Goal: Task Accomplishment & Management: Use online tool/utility

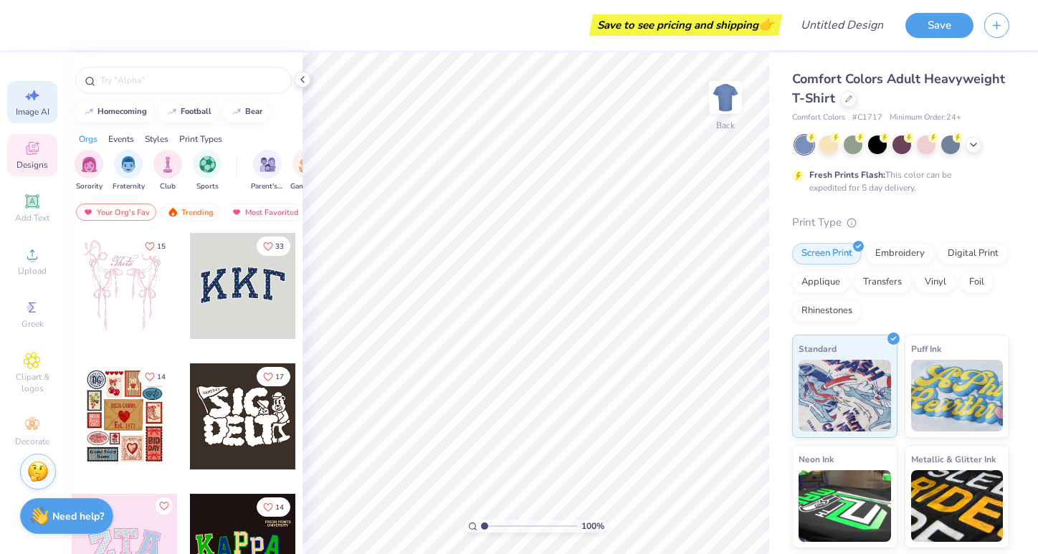
click at [40, 107] on span "Image AI" at bounding box center [33, 111] width 34 height 11
select select "4"
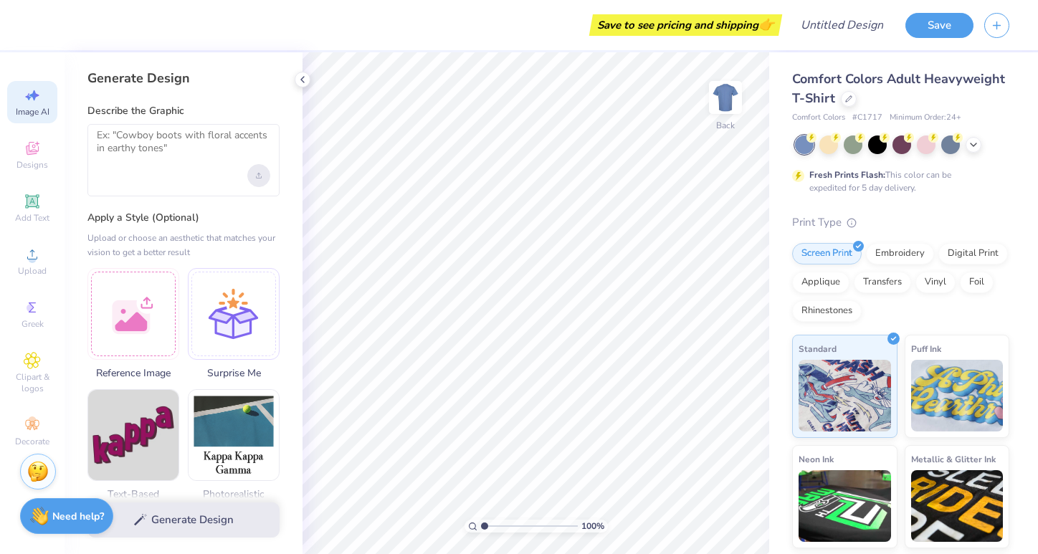
click at [250, 178] on div "Upload image" at bounding box center [258, 175] width 23 height 23
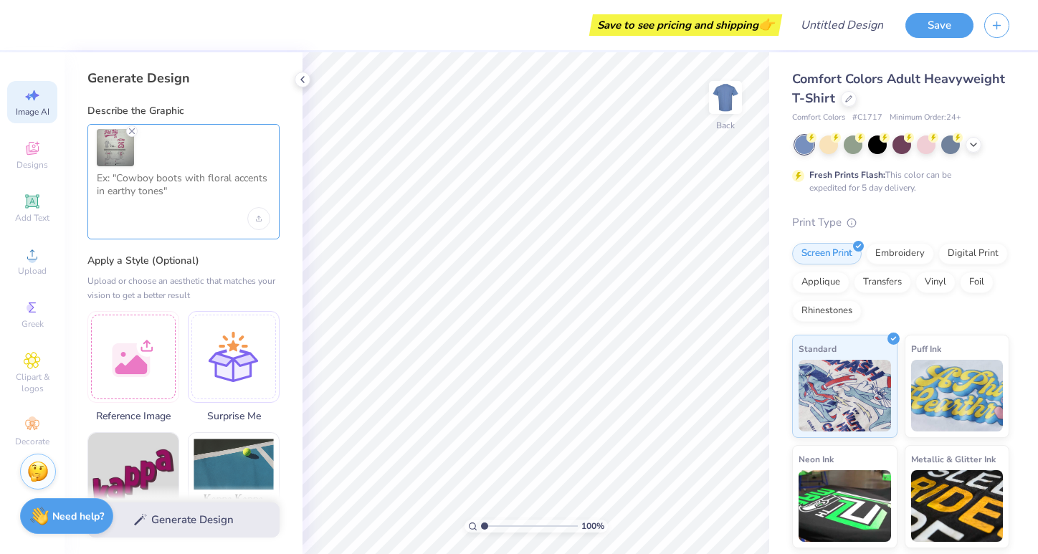
click at [133, 193] on textarea at bounding box center [184, 190] width 174 height 36
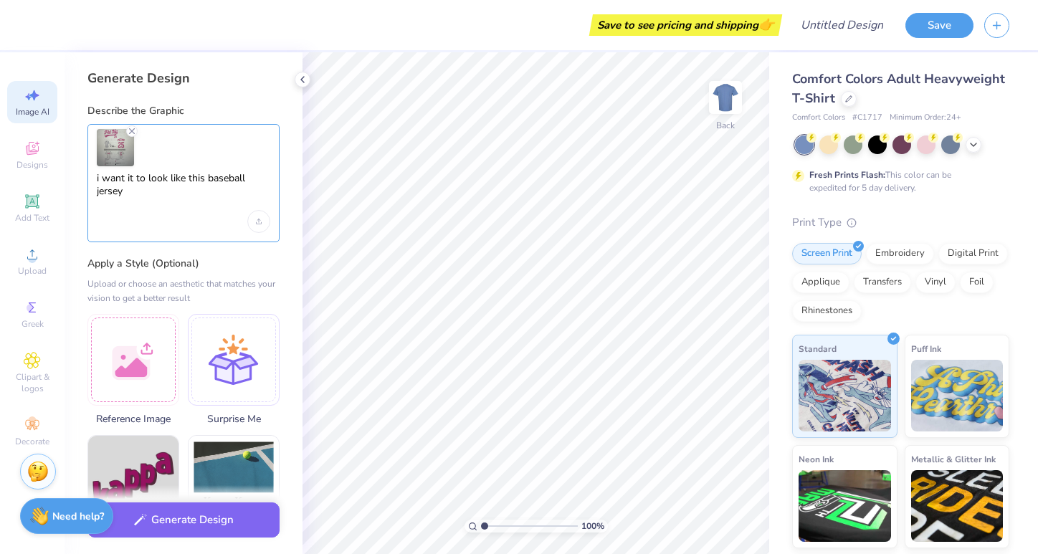
click at [214, 209] on textarea "i want it to look like this baseball jersey" at bounding box center [184, 191] width 174 height 39
type textarea "i want it to look like this baseball jersey"
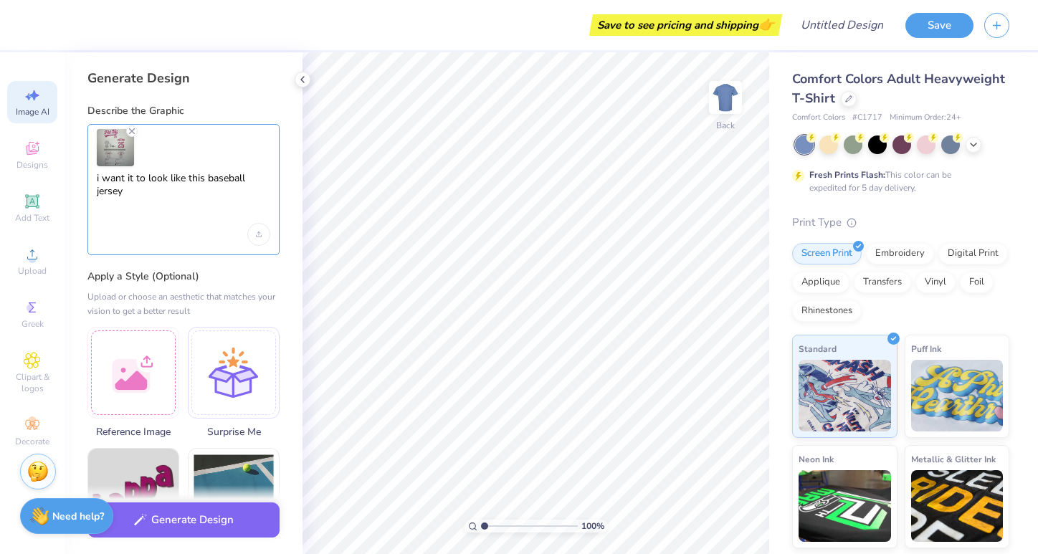
scroll to position [38, 0]
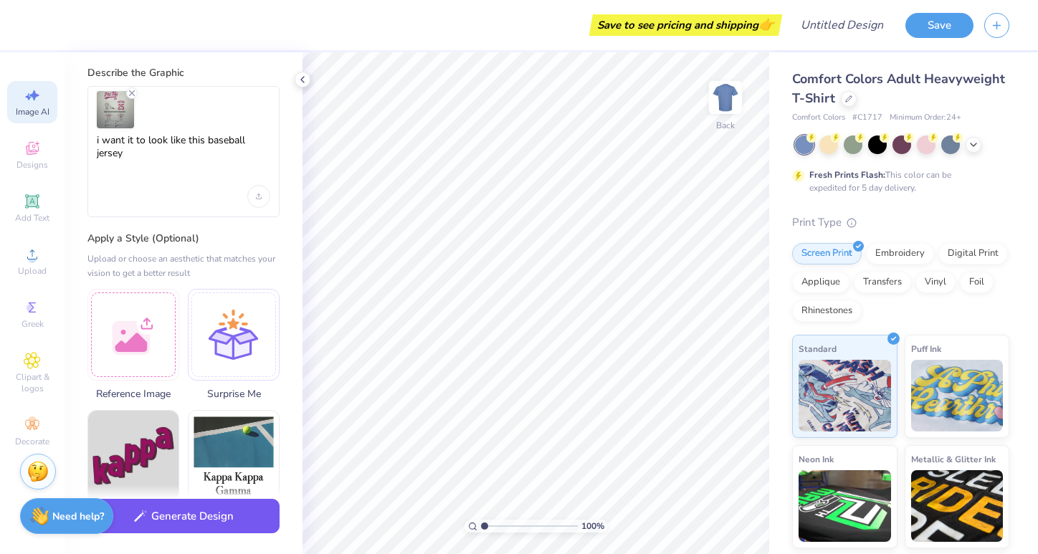
click at [224, 521] on button "Generate Design" at bounding box center [183, 516] width 192 height 35
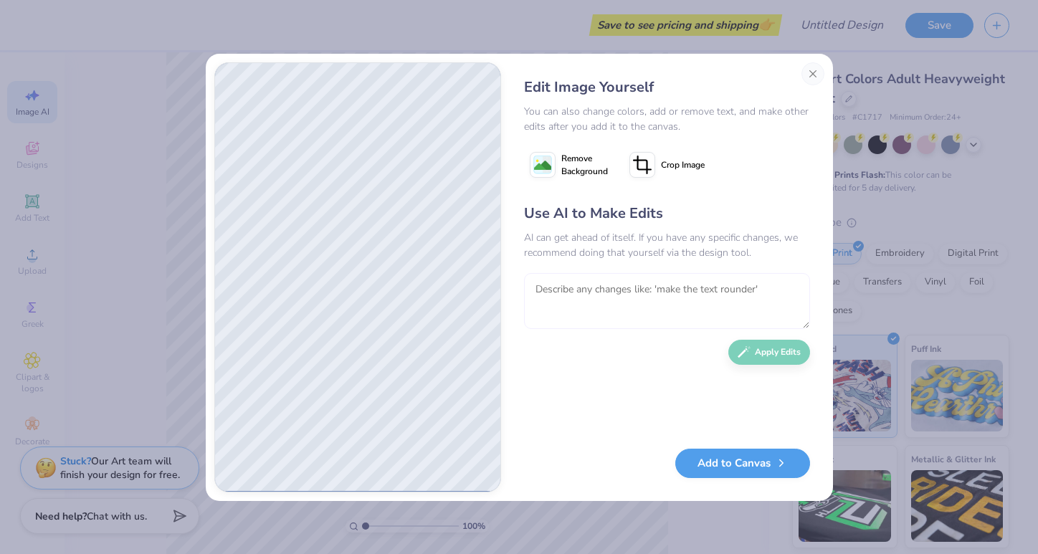
click at [596, 308] on textarea at bounding box center [667, 301] width 286 height 56
type textarea "Add the Childrens Miracle Network Logo to the side sleve"
click at [768, 344] on button "Apply Edits" at bounding box center [770, 348] width 82 height 25
click at [754, 457] on button "Add to Canvas" at bounding box center [742, 459] width 135 height 29
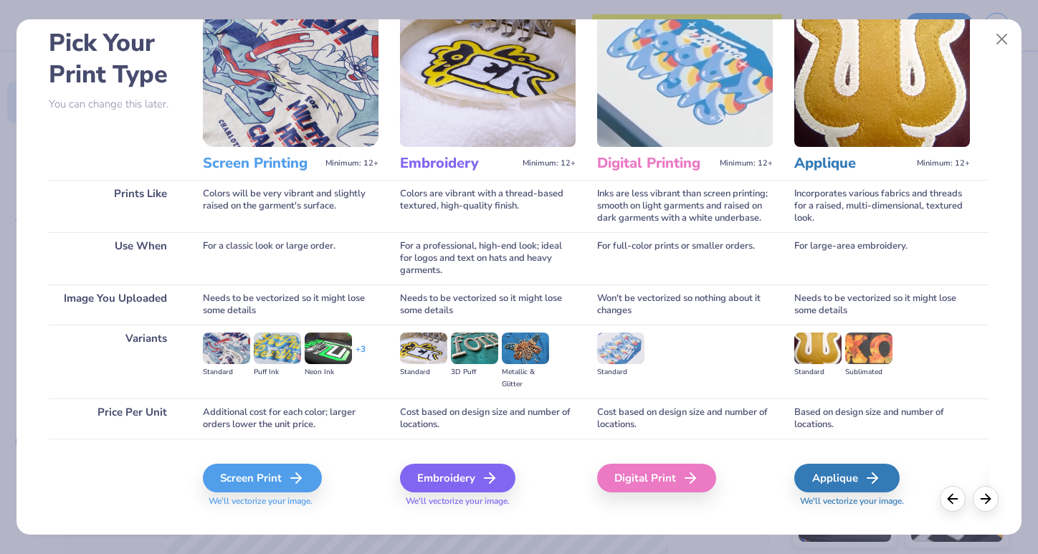
scroll to position [74, 0]
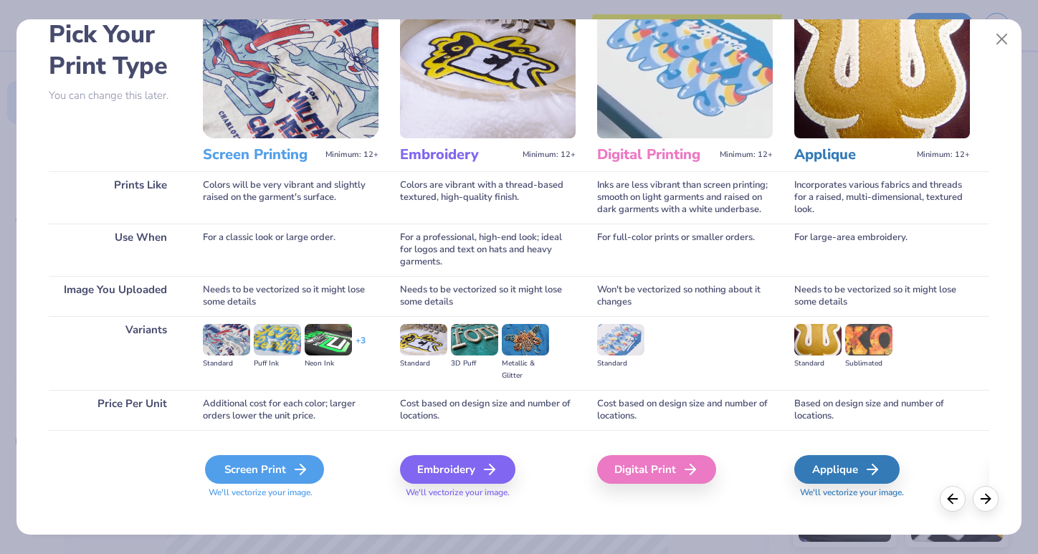
click at [250, 473] on div "Screen Print" at bounding box center [264, 469] width 119 height 29
click at [270, 466] on div "Screen Print" at bounding box center [264, 469] width 119 height 29
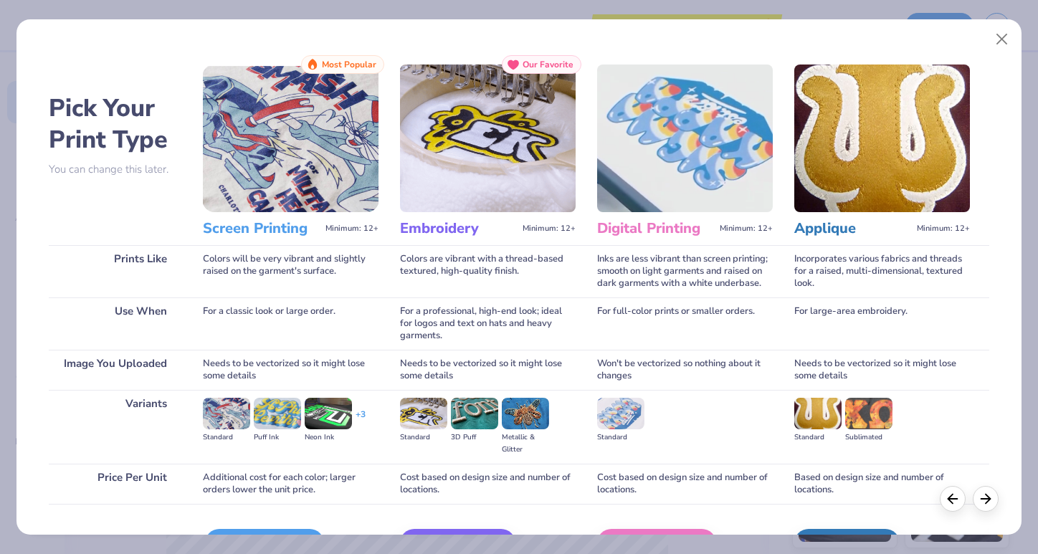
scroll to position [89, 0]
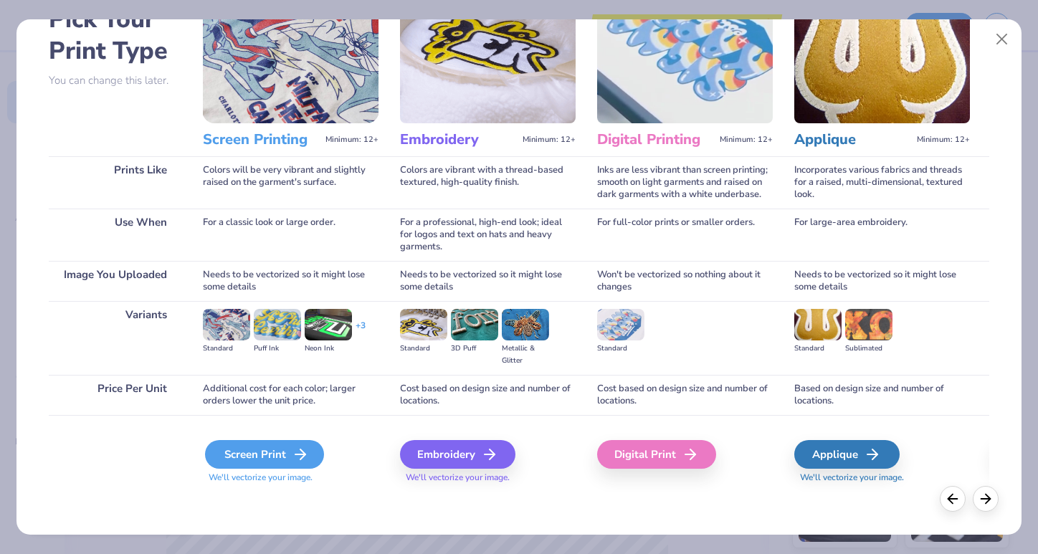
click at [302, 447] on icon at bounding box center [300, 454] width 17 height 17
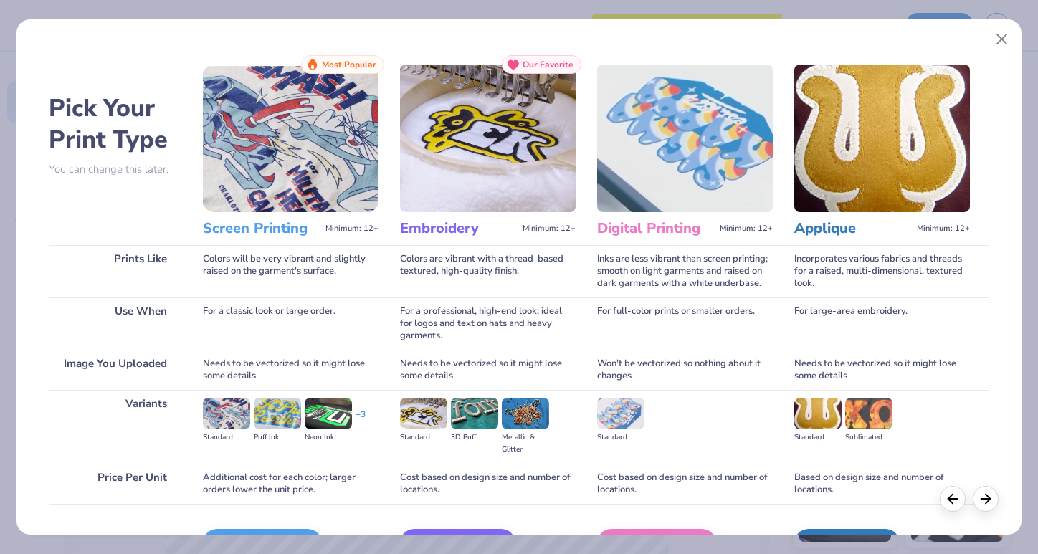
click at [228, 425] on img at bounding box center [226, 414] width 47 height 32
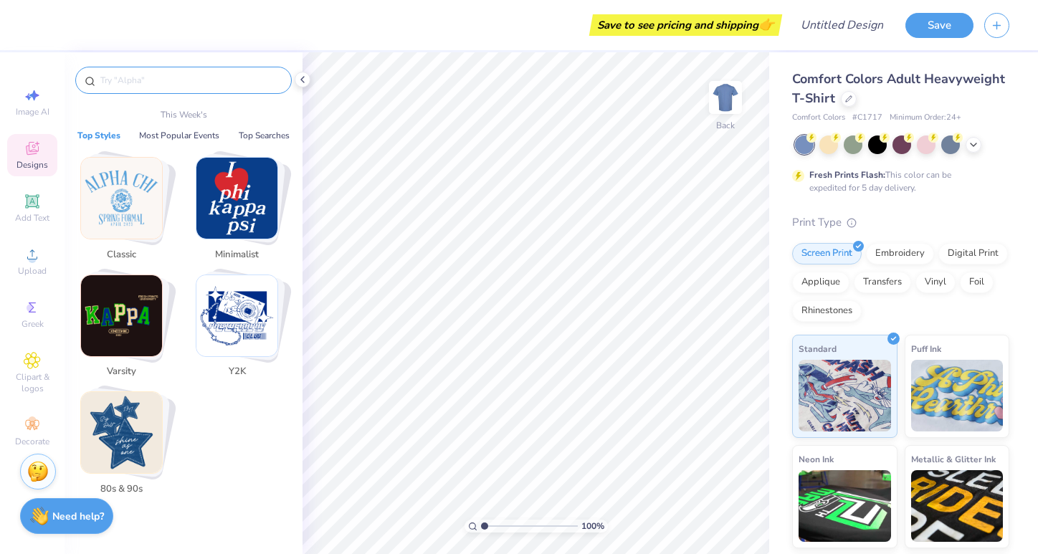
click at [158, 86] on input "text" at bounding box center [191, 80] width 184 height 14
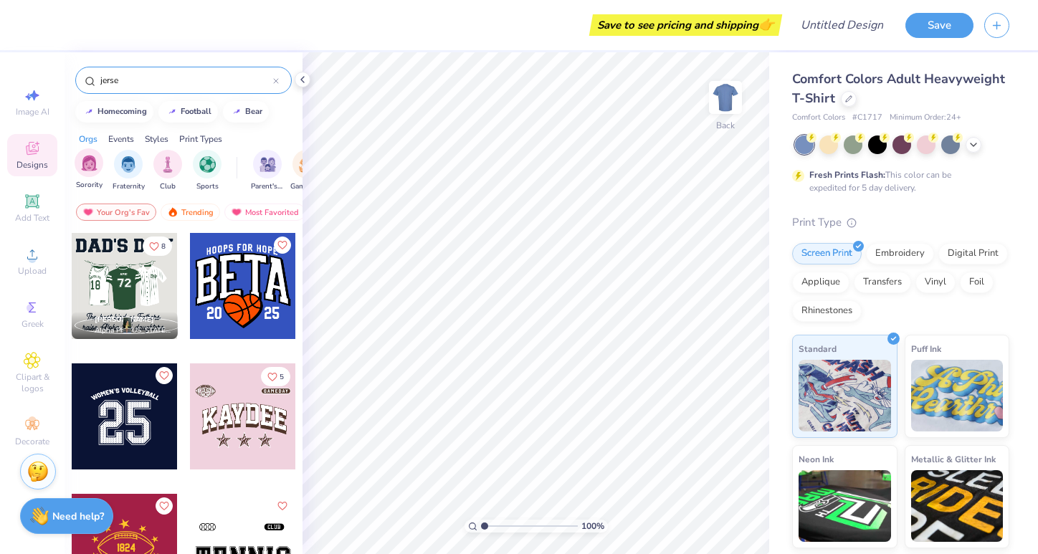
type input "jerse"
click at [101, 156] on div "Sorority" at bounding box center [89, 169] width 29 height 42
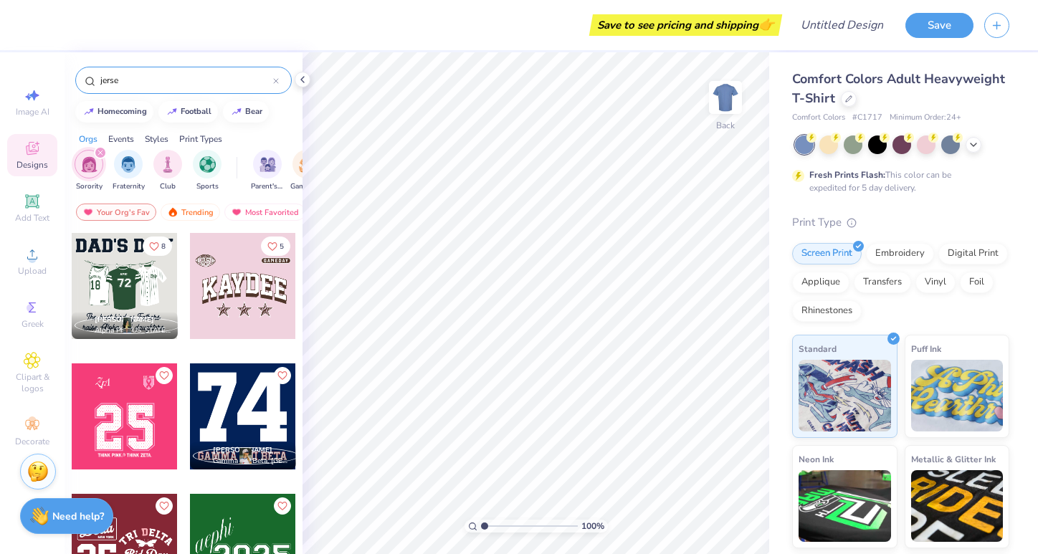
click at [127, 143] on div "Events" at bounding box center [121, 139] width 26 height 13
click at [128, 171] on img "filter for Game Day" at bounding box center [128, 163] width 16 height 16
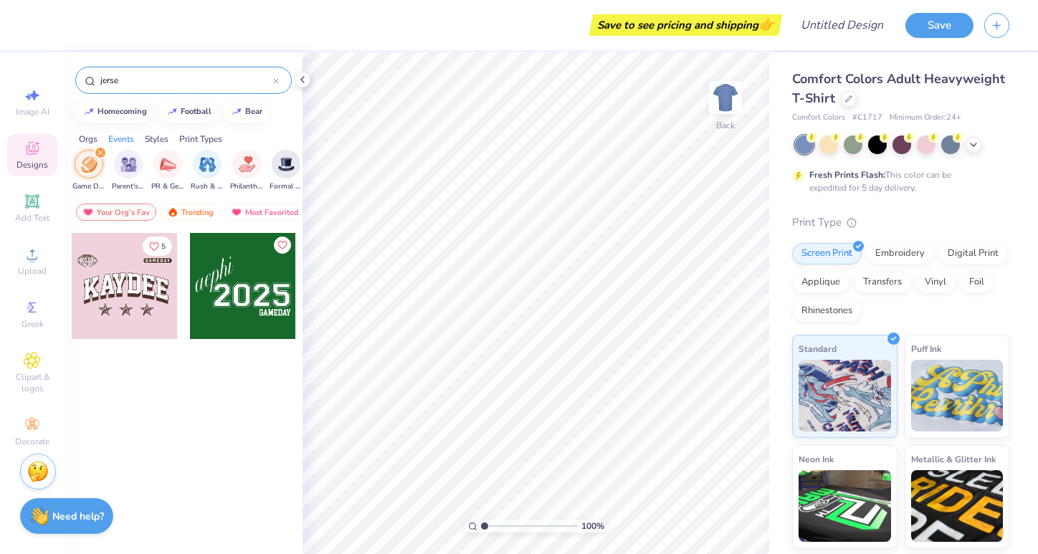
click at [159, 135] on div "Styles" at bounding box center [157, 139] width 24 height 13
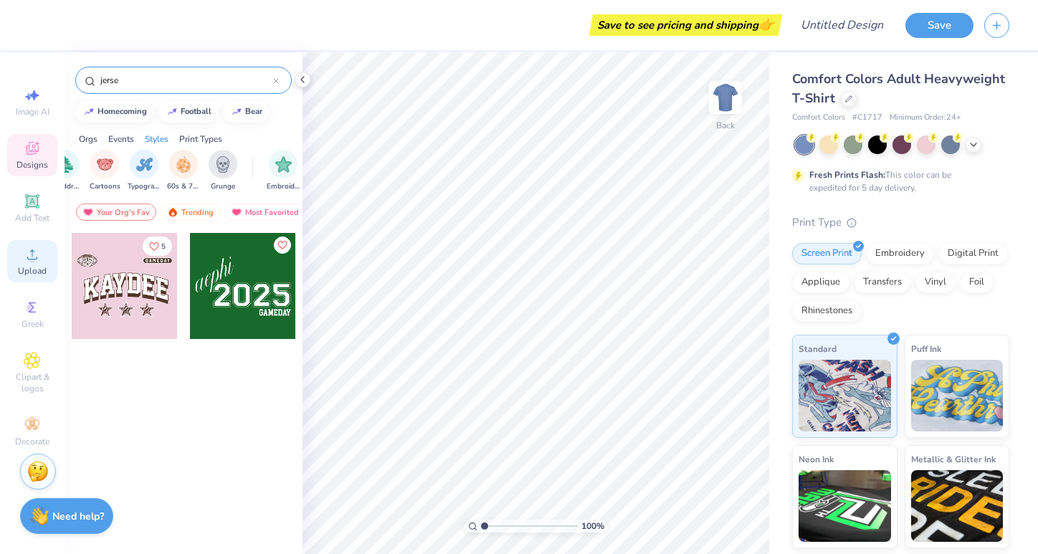
click at [32, 262] on circle at bounding box center [32, 259] width 8 height 8
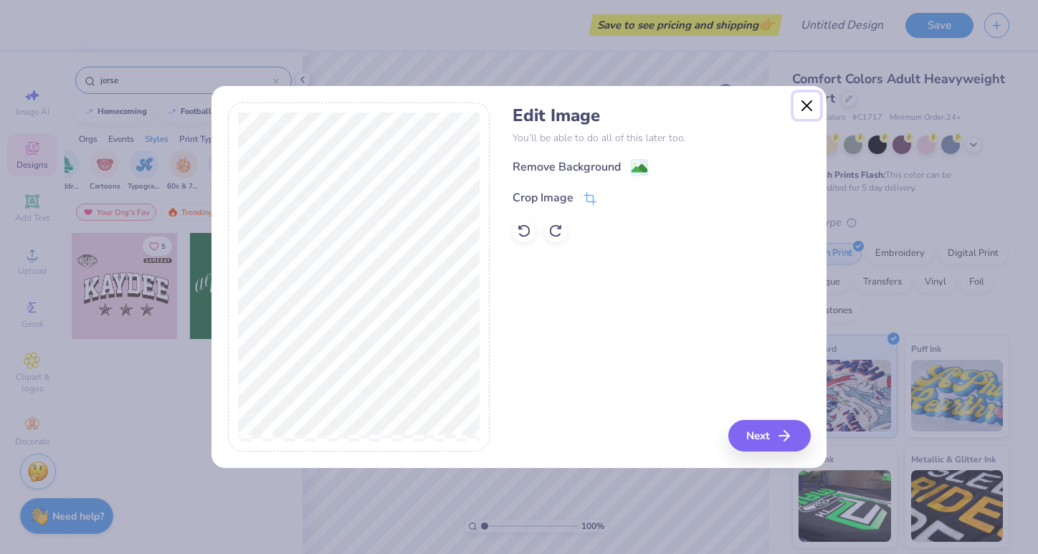
click at [804, 103] on button "Close" at bounding box center [807, 106] width 27 height 27
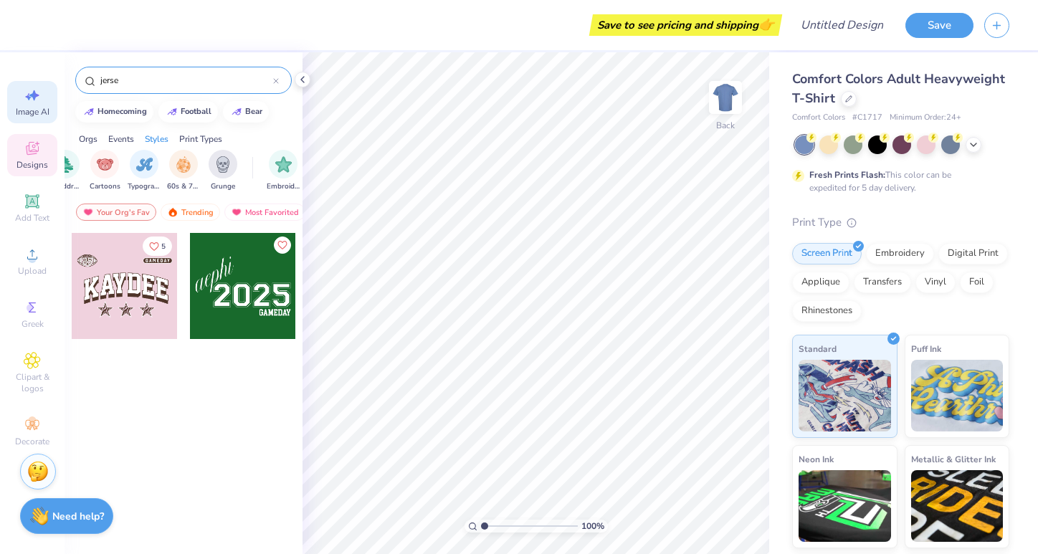
click at [44, 95] on div "Image AI" at bounding box center [32, 102] width 50 height 42
select select "4"
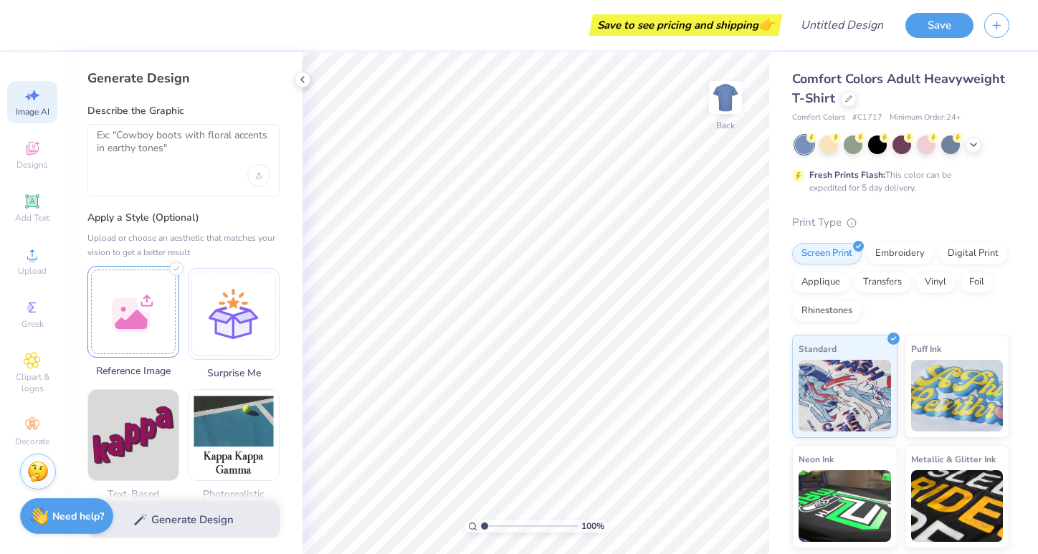
click at [145, 323] on div at bounding box center [133, 312] width 92 height 92
click at [228, 149] on textarea at bounding box center [184, 147] width 174 height 36
click at [259, 179] on div "Upload image" at bounding box center [258, 175] width 23 height 23
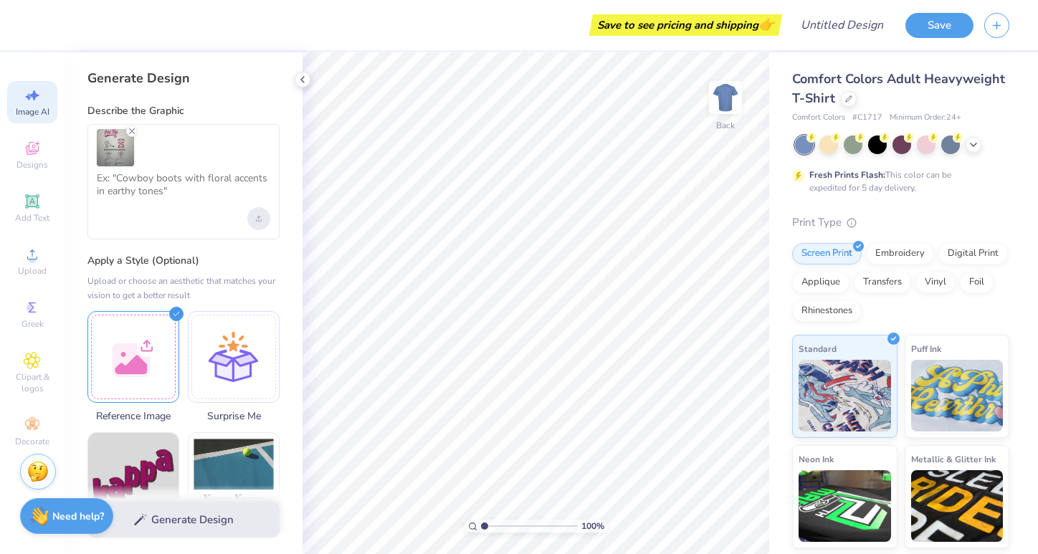
click at [260, 217] on icon "Upload image" at bounding box center [259, 219] width 6 height 6
click at [160, 180] on textarea at bounding box center [184, 190] width 174 height 36
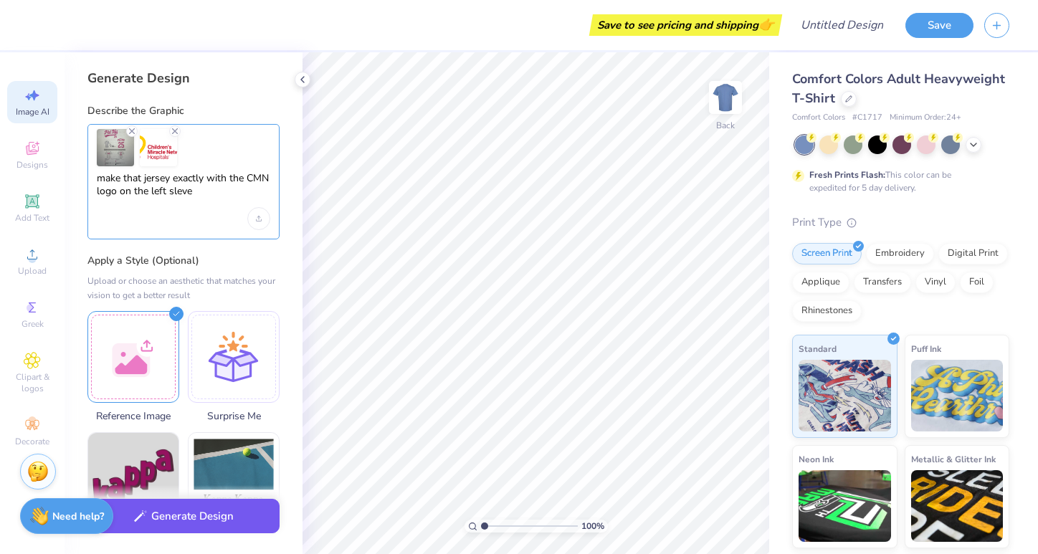
type textarea "make that jersey exactly with the CMN logo on the left sleve"
click at [235, 521] on button "Generate Design" at bounding box center [183, 516] width 192 height 35
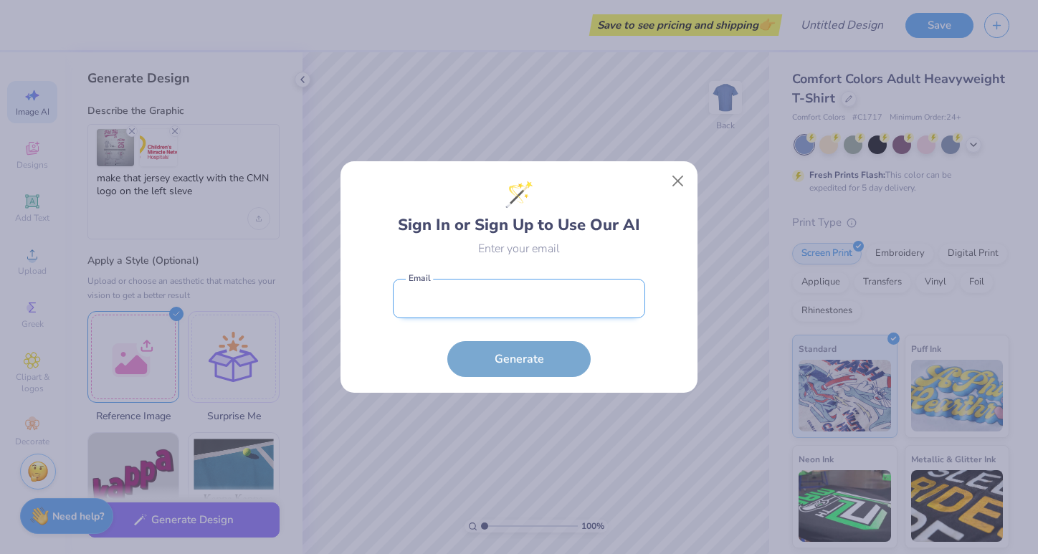
click at [478, 311] on input "email" at bounding box center [519, 298] width 252 height 39
type input "marissaofnaples23@gmail.com"
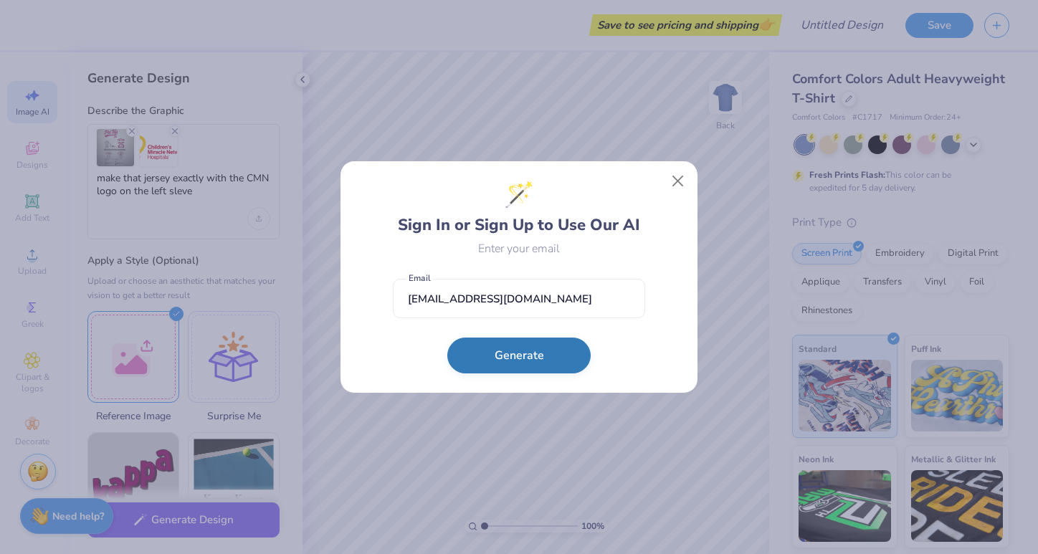
click at [530, 364] on button "Generate" at bounding box center [518, 356] width 143 height 36
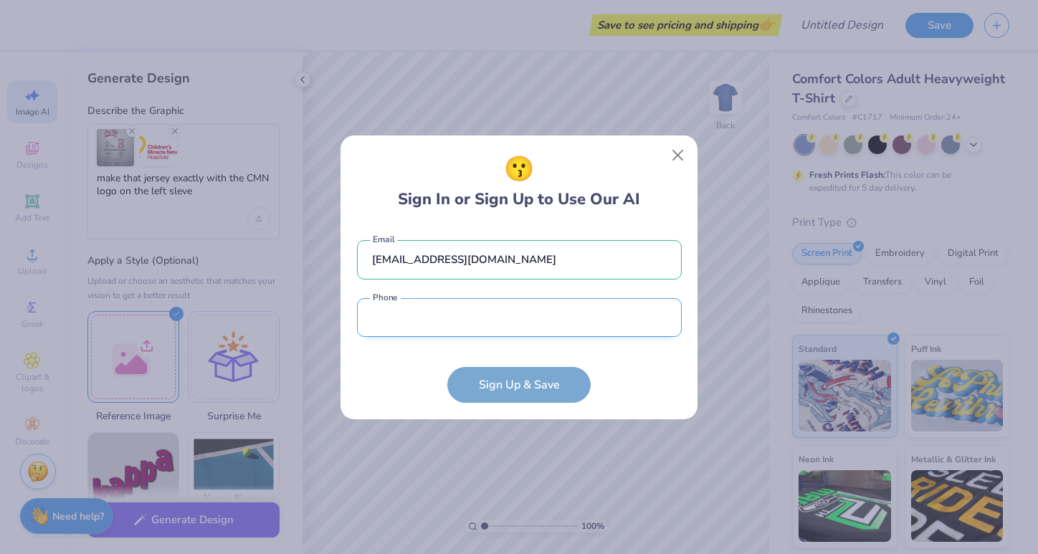
click at [478, 314] on input "tel" at bounding box center [519, 317] width 325 height 39
type input "(239) 285-7406"
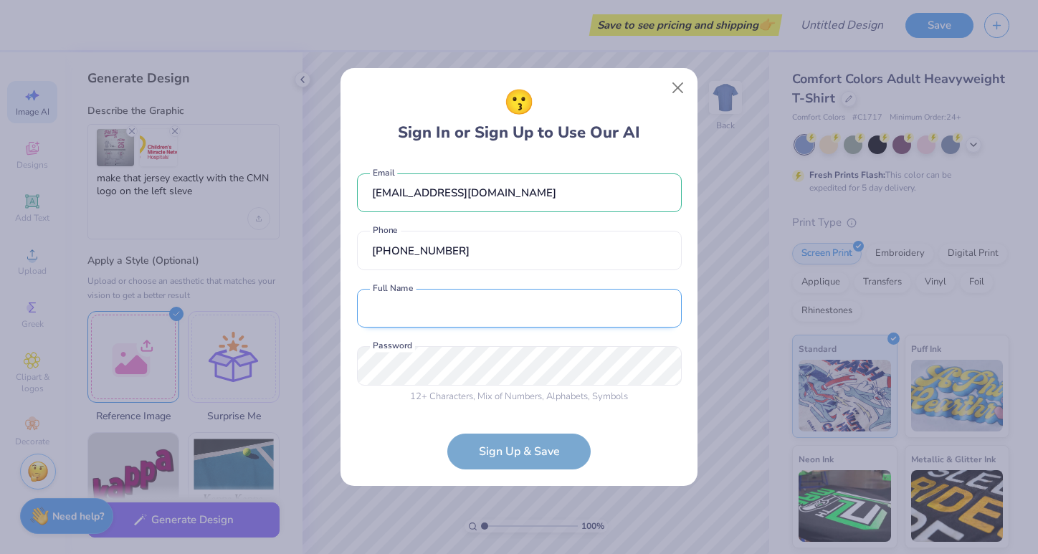
click at [423, 317] on input "text" at bounding box center [519, 308] width 325 height 39
type input "marissa ricigliano"
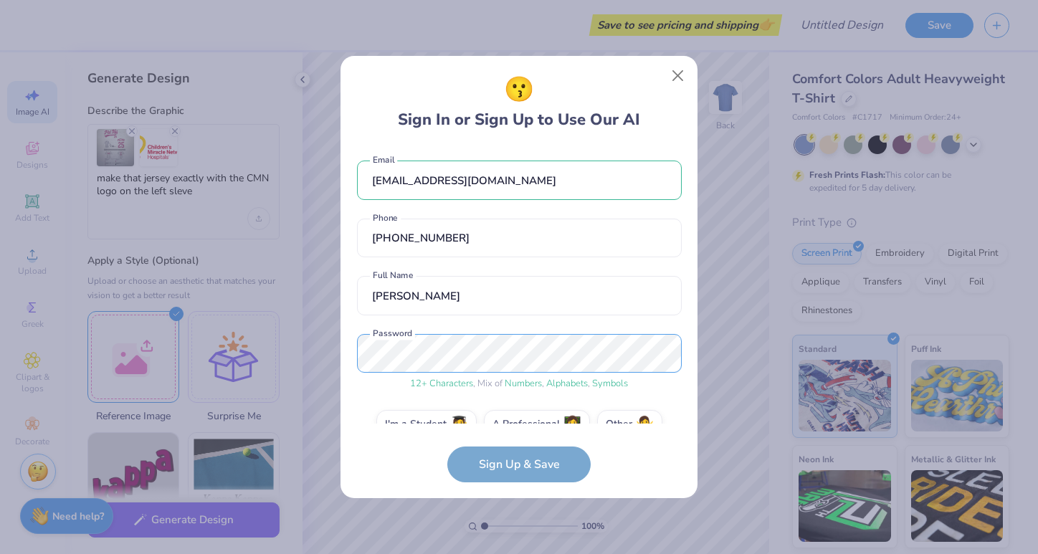
scroll to position [29, 0]
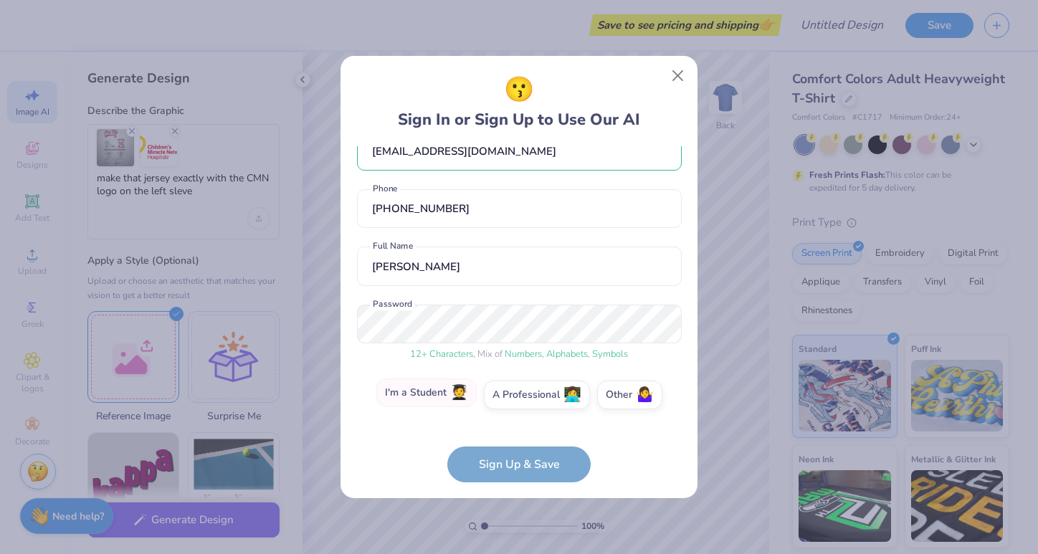
click at [445, 400] on label "I'm a Student 🧑‍🎓" at bounding box center [426, 393] width 100 height 29
click at [515, 423] on input "I'm a Student 🧑‍🎓" at bounding box center [519, 427] width 9 height 9
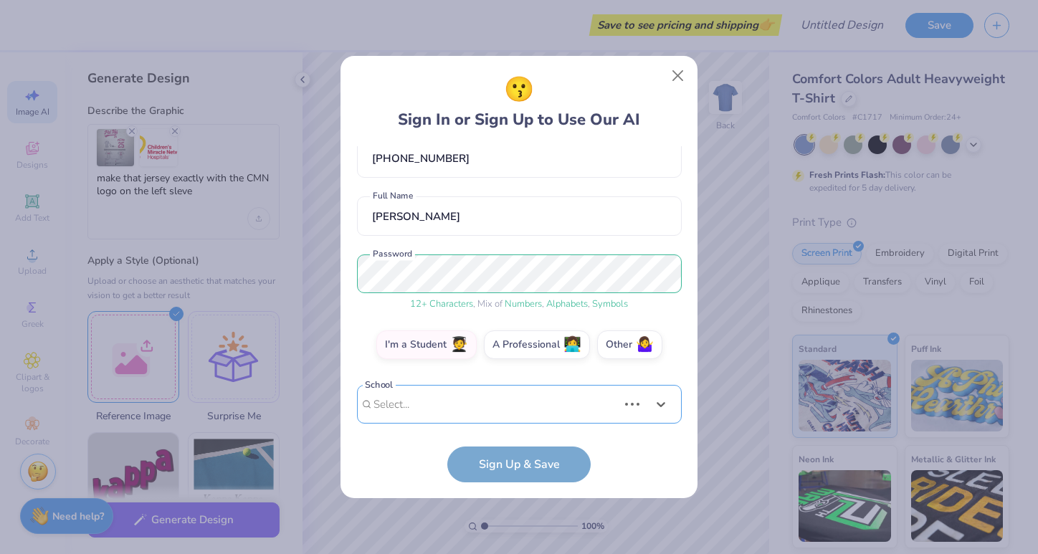
click at [485, 422] on div "marissaofnaples23@gmail.com Email (239) 285-7406 Phone marissa ricigliano Full …" at bounding box center [519, 285] width 325 height 278
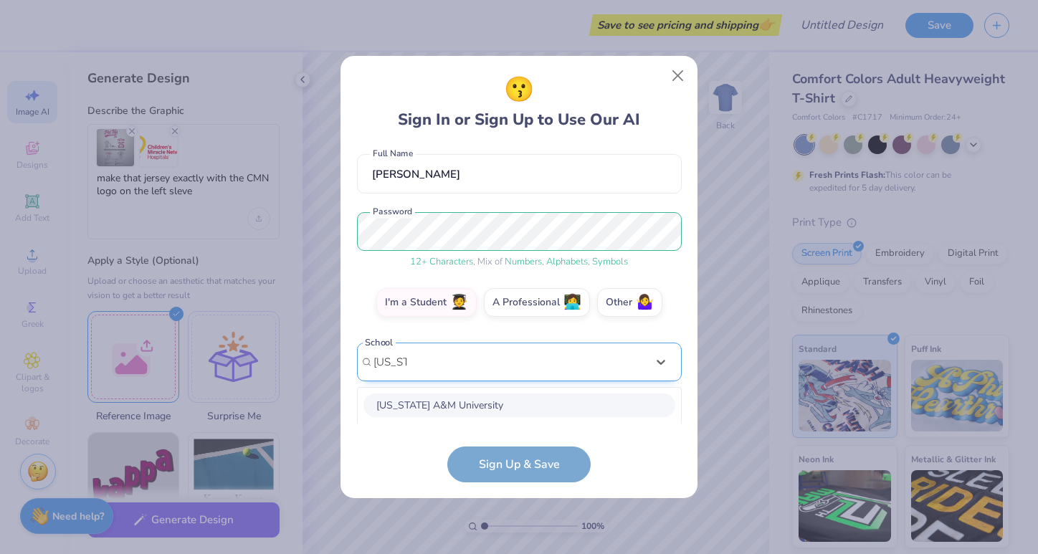
scroll to position [302, 0]
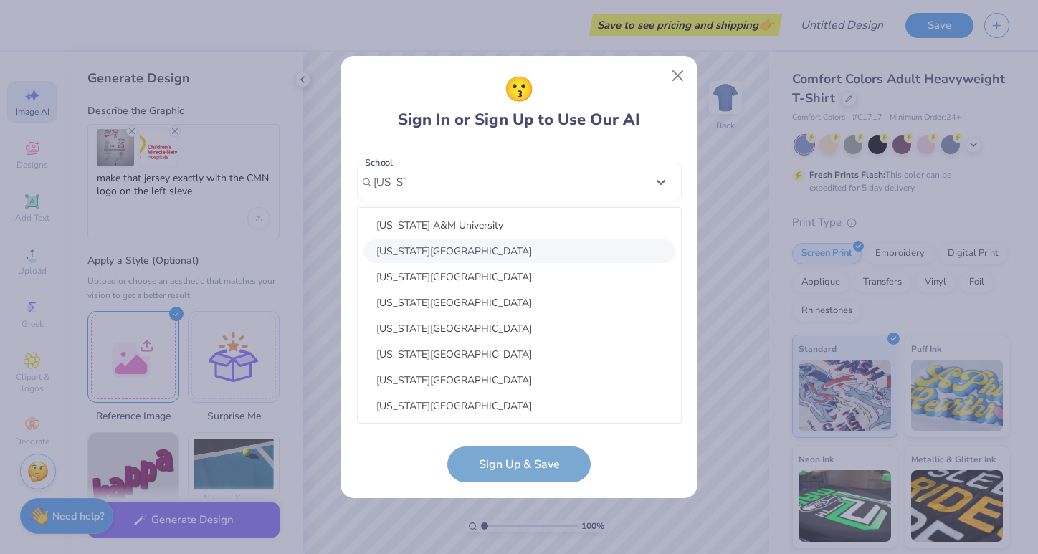
click at [435, 257] on div "Florida Atlantic University" at bounding box center [520, 252] width 312 height 24
type input "florida"
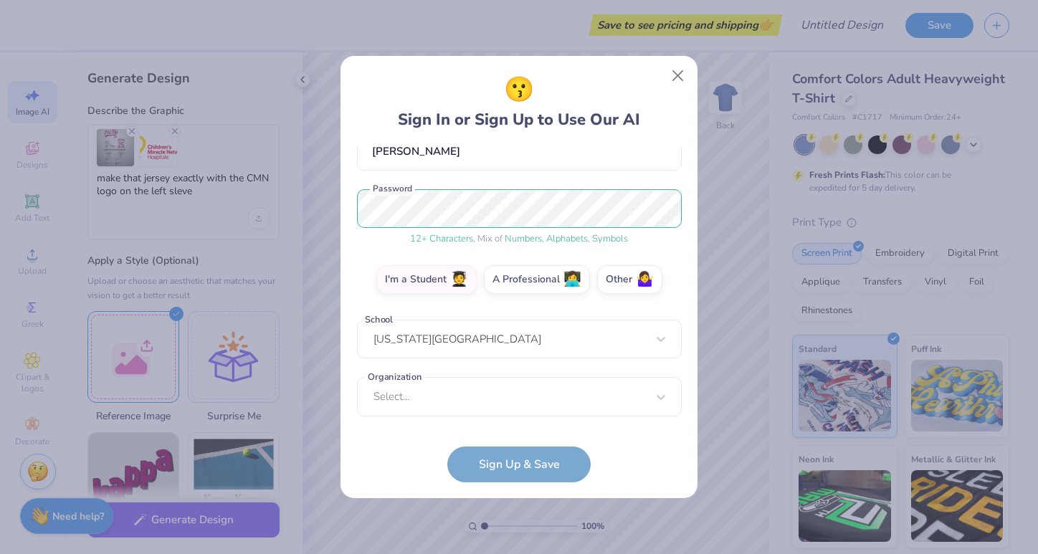
click at [534, 475] on form "marissaofnaples23@gmail.com Email (239) 285-7406 Phone marissa ricigliano Full …" at bounding box center [519, 314] width 325 height 336
click at [509, 459] on form "marissaofnaples23@gmail.com Email (239) 285-7406 Phone marissa ricigliano Full …" at bounding box center [519, 314] width 325 height 336
click at [471, 393] on div "Select..." at bounding box center [519, 396] width 325 height 39
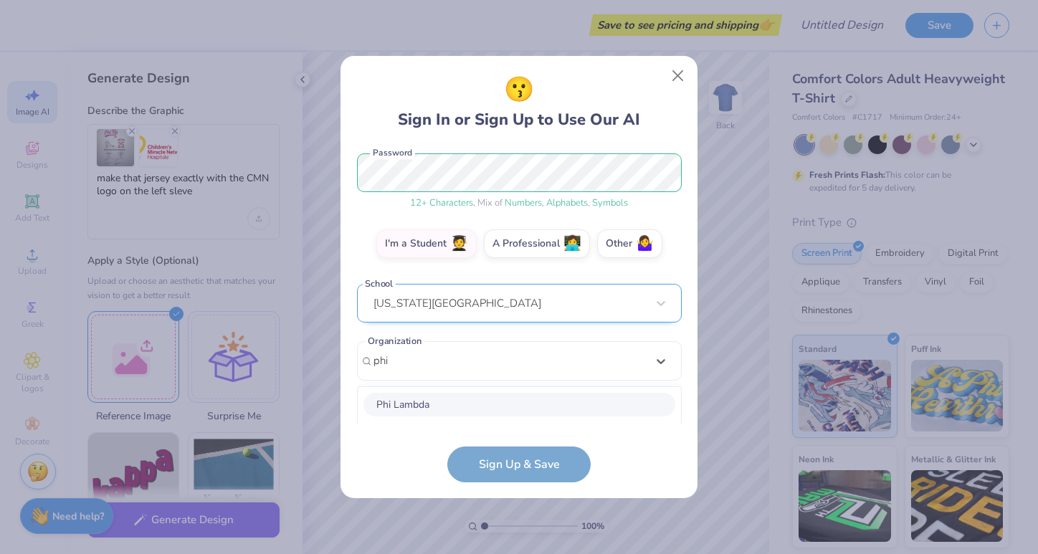
scroll to position [360, 0]
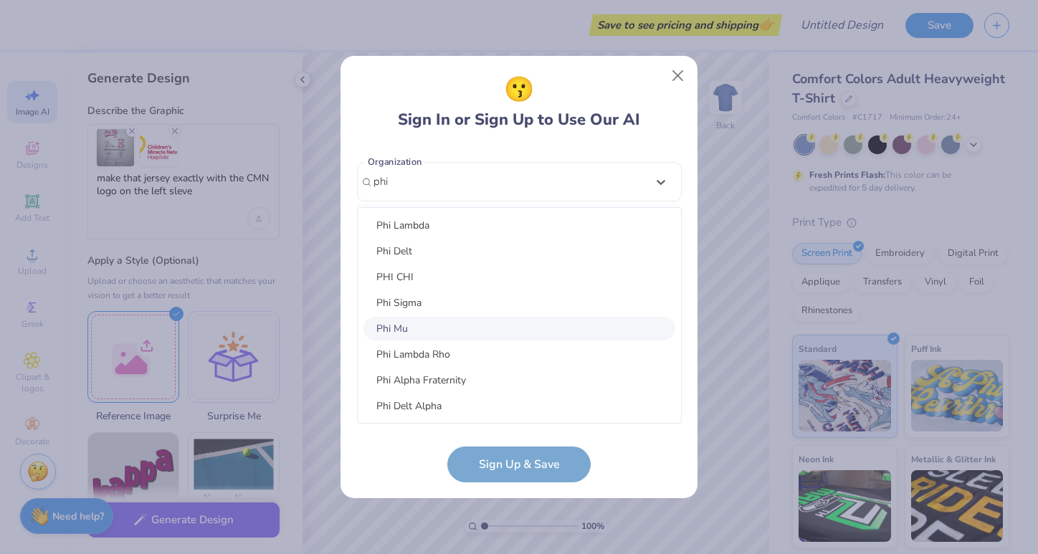
click at [485, 327] on div "Phi Mu" at bounding box center [520, 329] width 312 height 24
type input "phi"
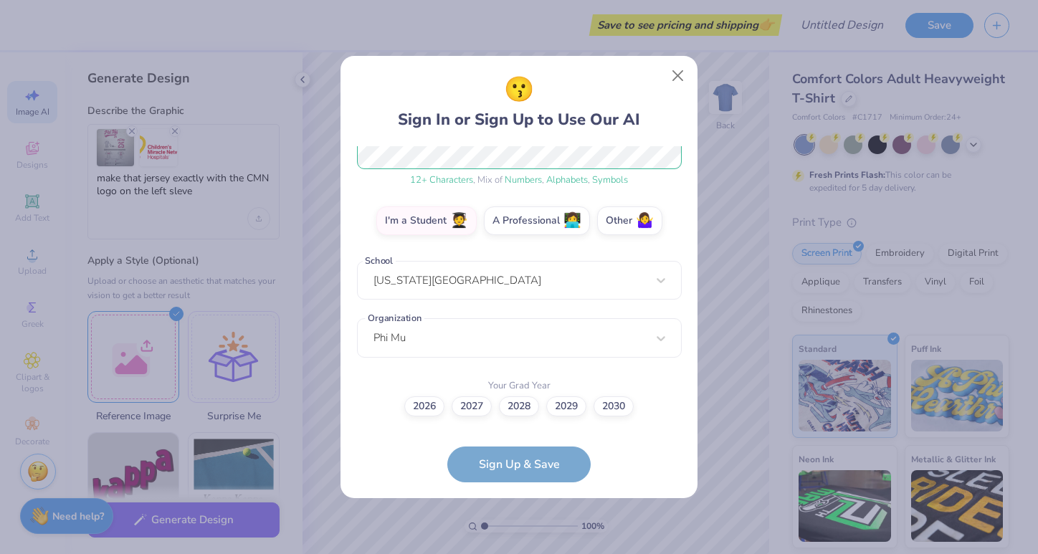
scroll to position [203, 0]
click at [468, 411] on label "2027" at bounding box center [472, 405] width 40 height 20
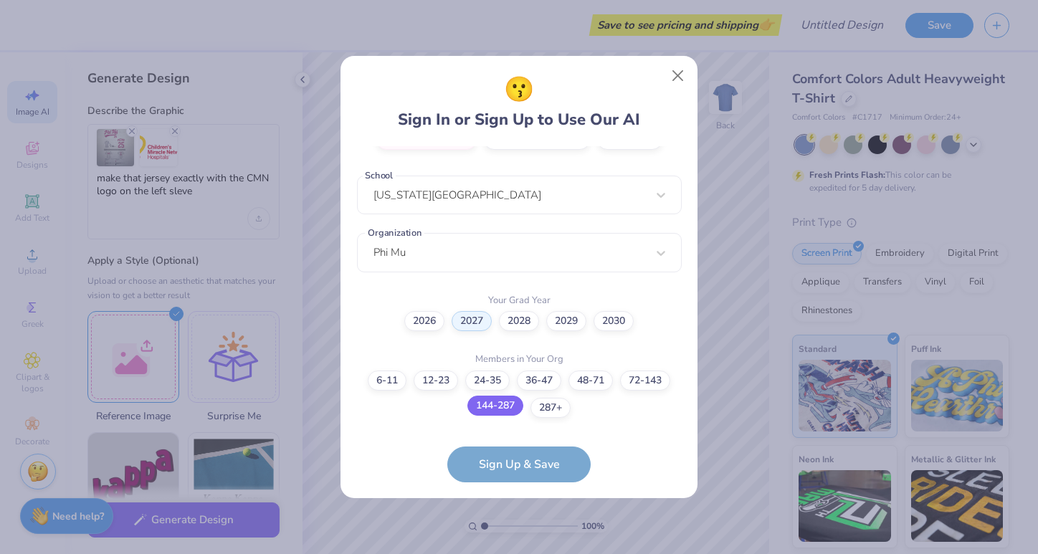
click at [514, 407] on label "144-287" at bounding box center [496, 406] width 56 height 20
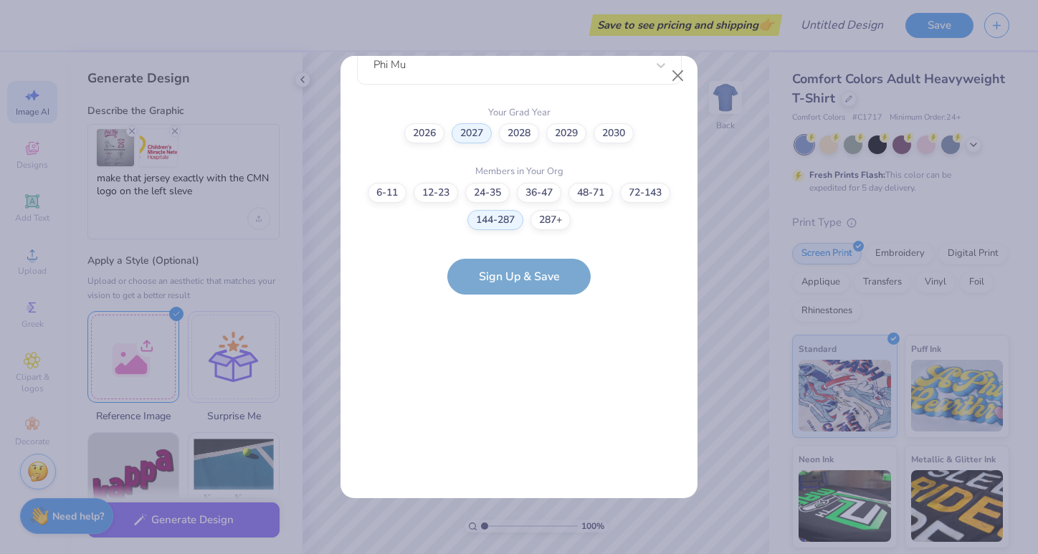
scroll to position [0, 0]
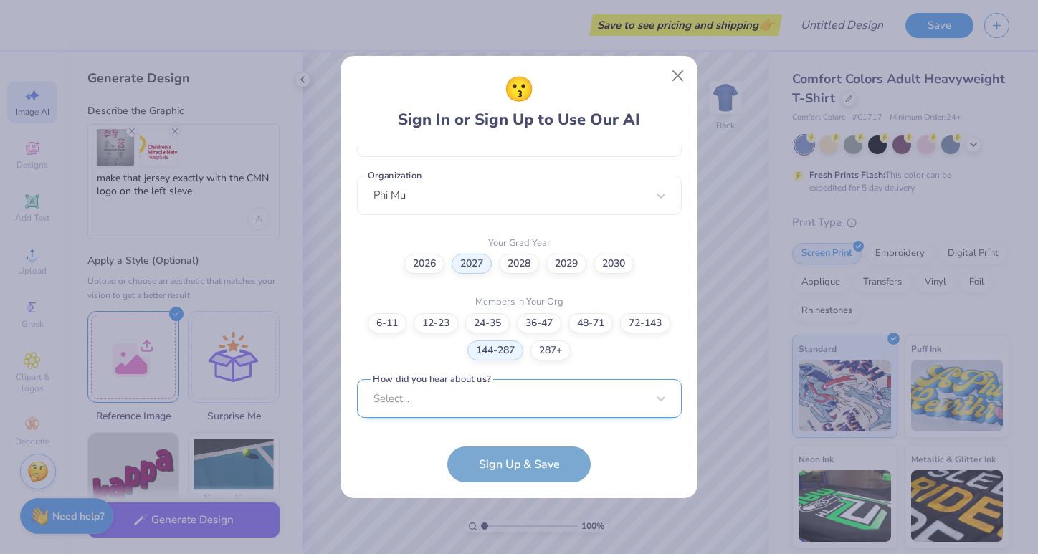
click at [480, 401] on div "Select..." at bounding box center [519, 398] width 325 height 39
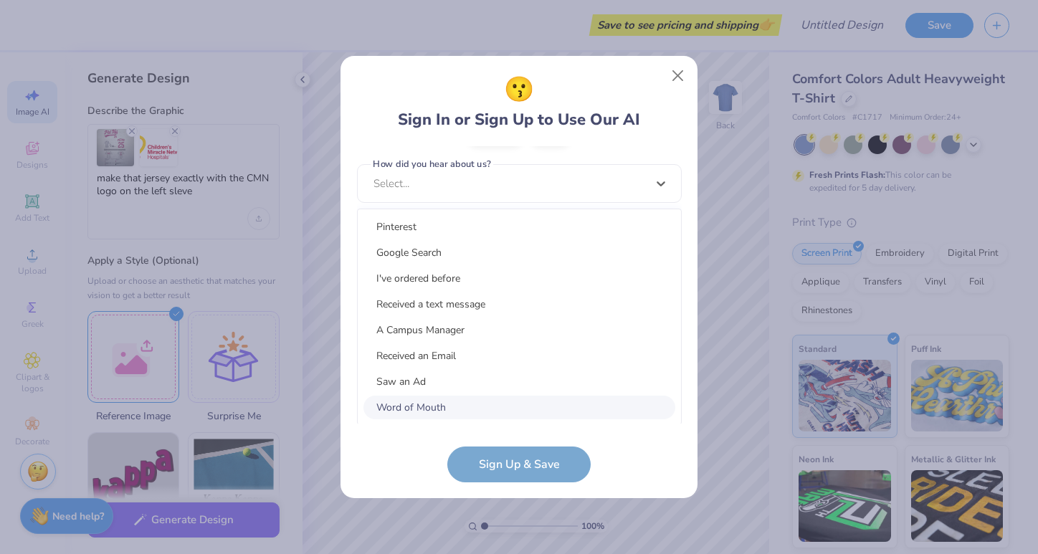
click at [457, 398] on div "Word of Mouth" at bounding box center [520, 408] width 312 height 24
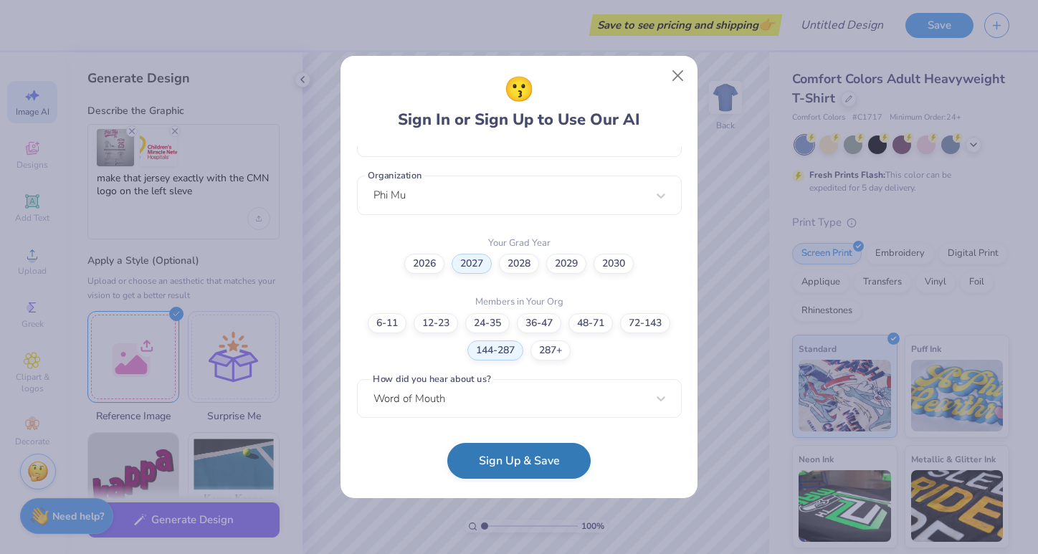
click at [501, 469] on button "Sign Up & Save" at bounding box center [518, 461] width 143 height 36
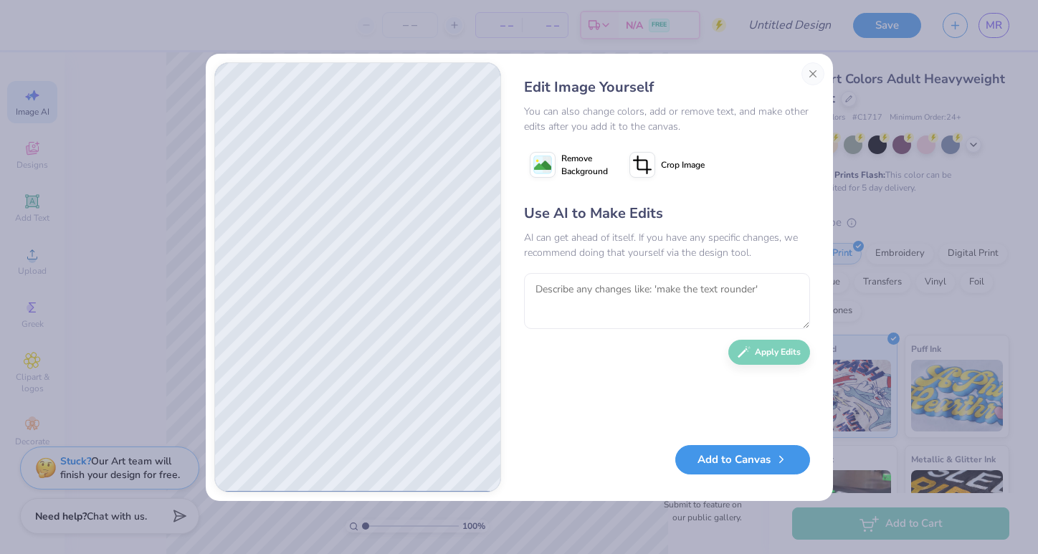
click at [767, 463] on button "Add to Canvas" at bounding box center [742, 459] width 135 height 29
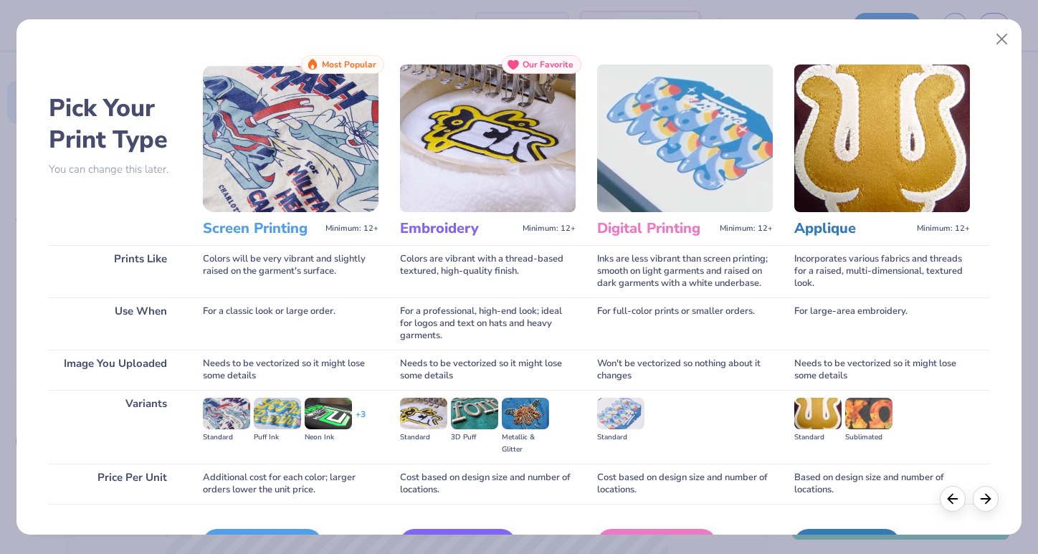
scroll to position [89, 0]
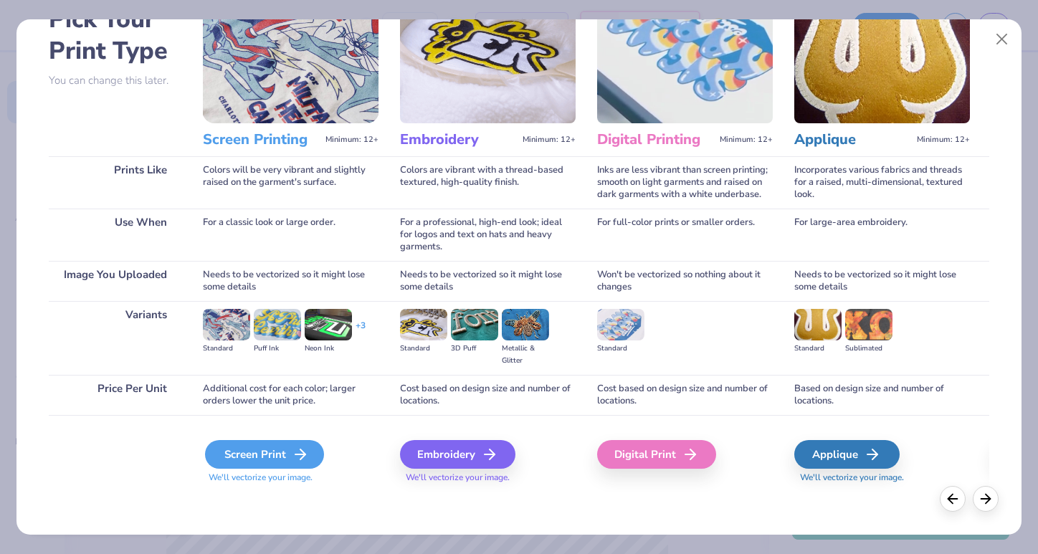
click at [261, 458] on div "Screen Print" at bounding box center [264, 454] width 119 height 29
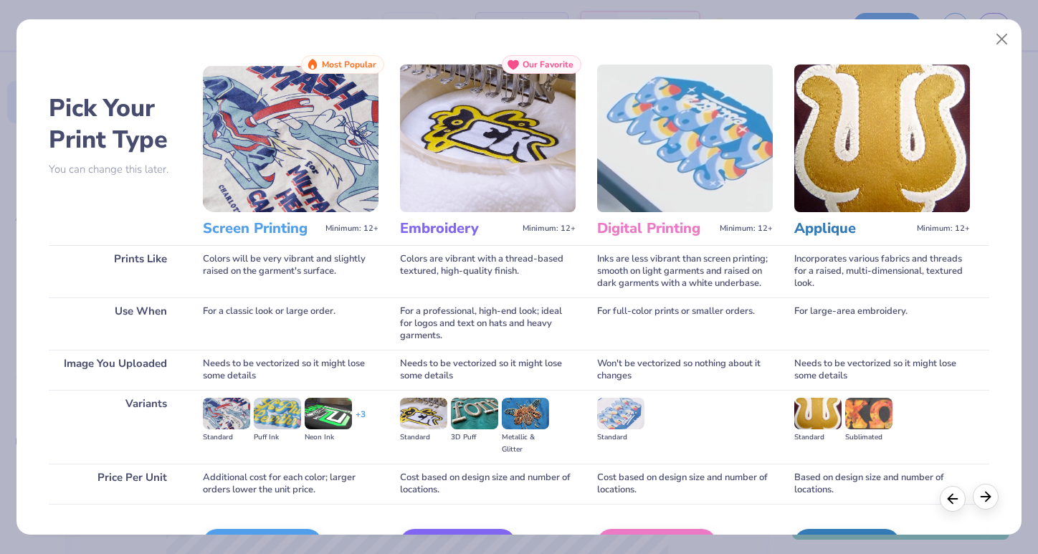
click at [985, 502] on icon at bounding box center [986, 497] width 16 height 16
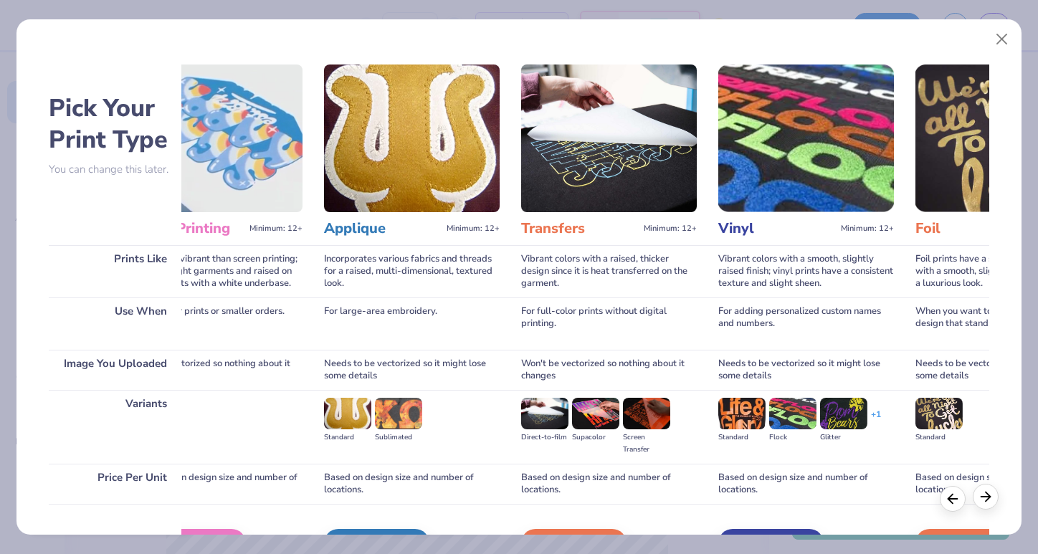
scroll to position [0, 470]
click at [985, 501] on icon at bounding box center [986, 497] width 16 height 16
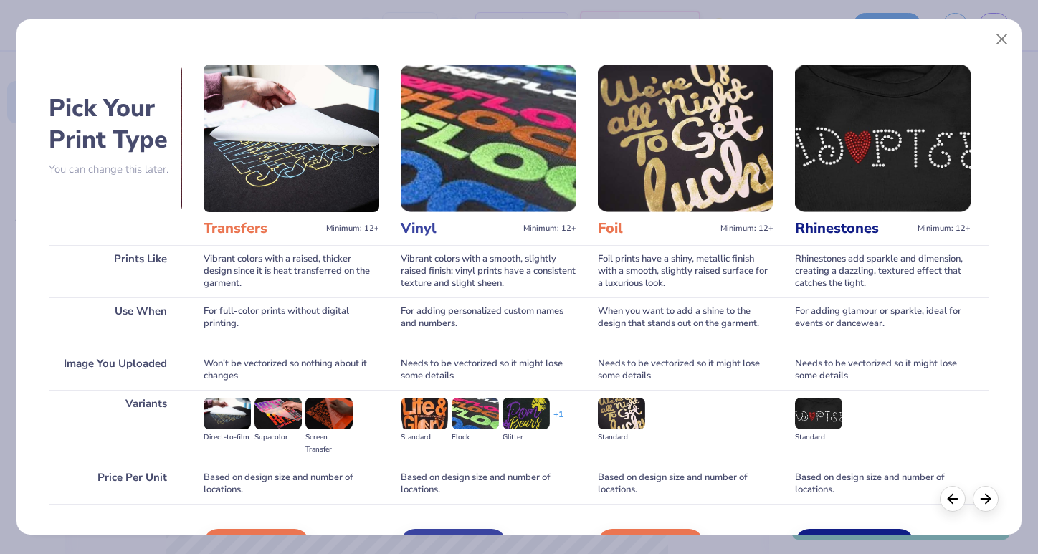
scroll to position [0, 790]
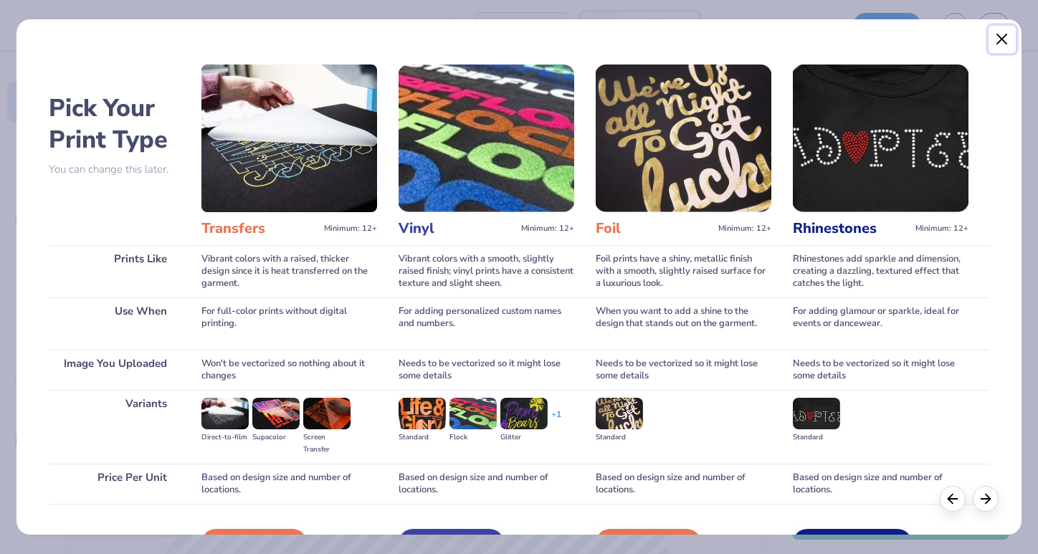
click at [1007, 32] on button "Close" at bounding box center [1002, 39] width 27 height 27
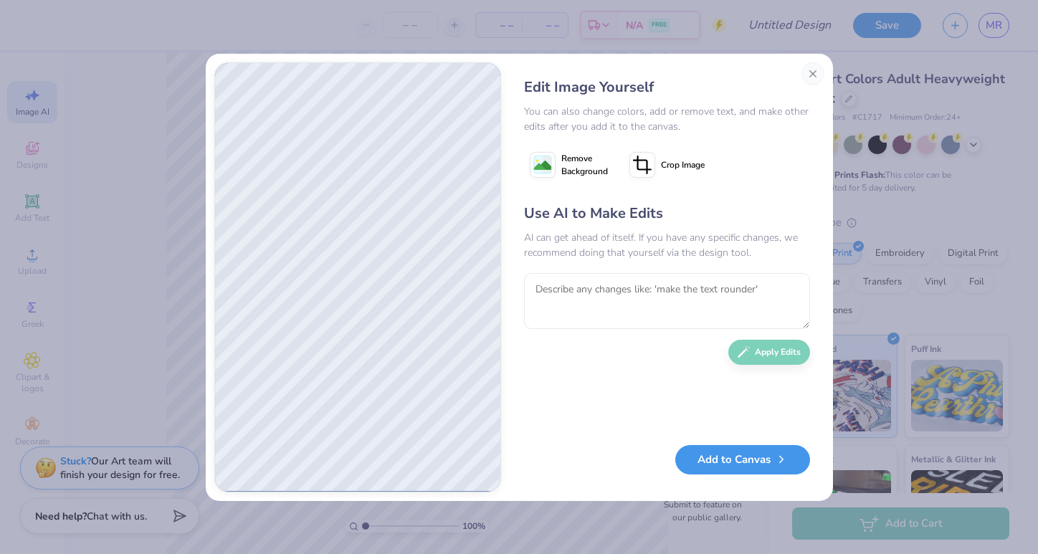
click at [739, 460] on button "Add to Canvas" at bounding box center [742, 459] width 135 height 29
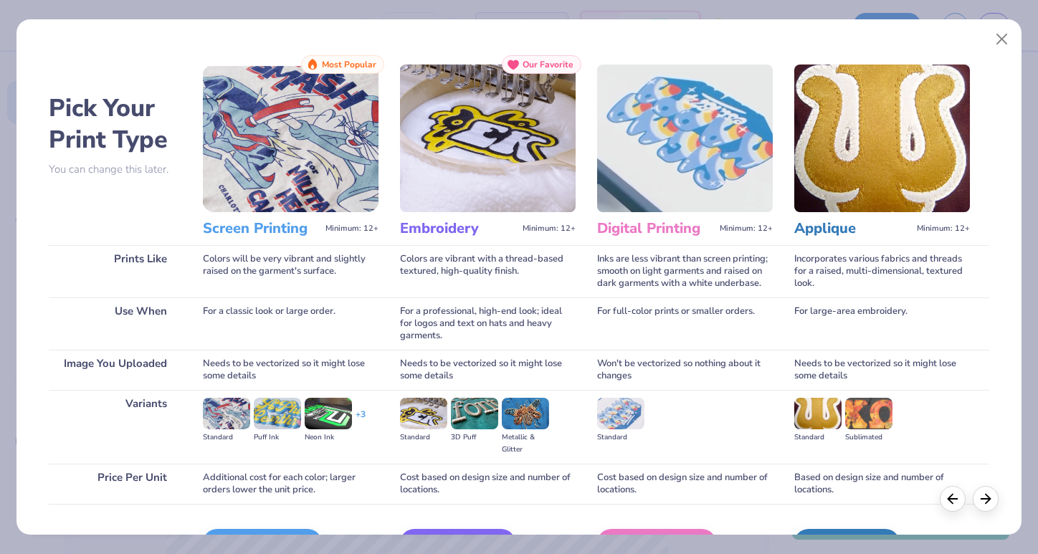
scroll to position [89, 0]
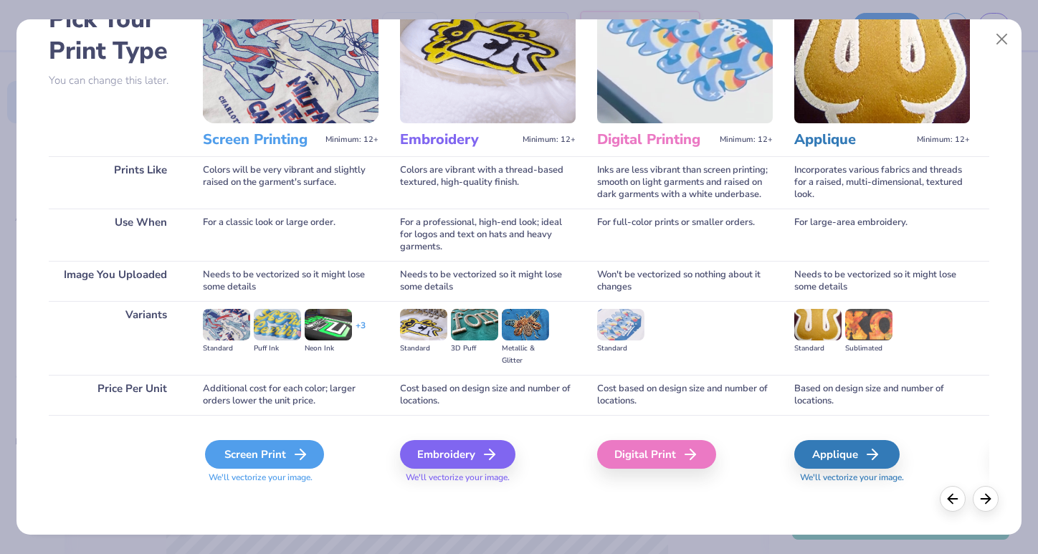
click at [270, 456] on div "Screen Print" at bounding box center [264, 454] width 119 height 29
click at [300, 455] on icon at bounding box center [300, 454] width 17 height 17
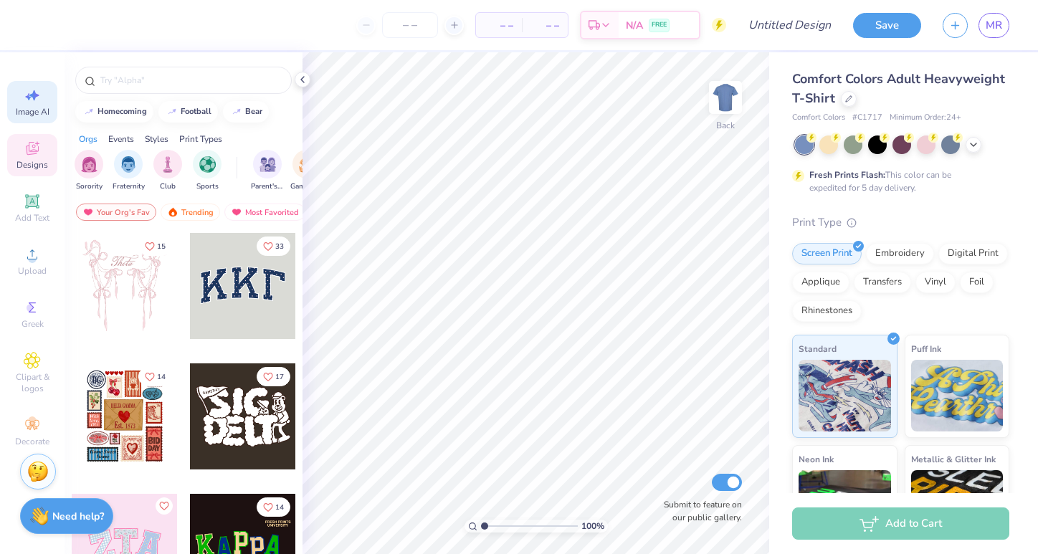
click at [22, 106] on span "Image AI" at bounding box center [33, 111] width 34 height 11
select select "4"
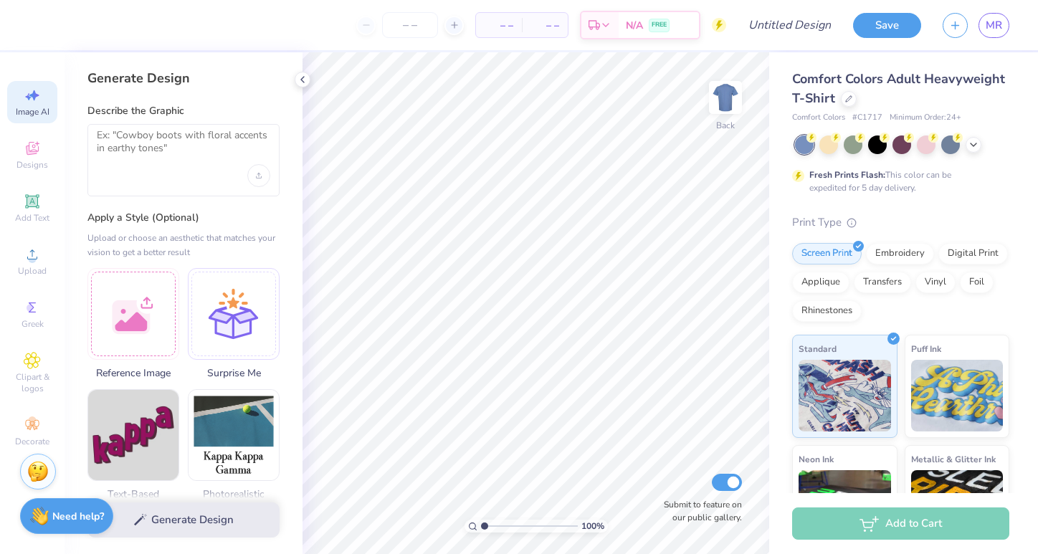
click at [154, 166] on div at bounding box center [183, 160] width 192 height 72
click at [252, 176] on div "Upload image" at bounding box center [258, 175] width 23 height 23
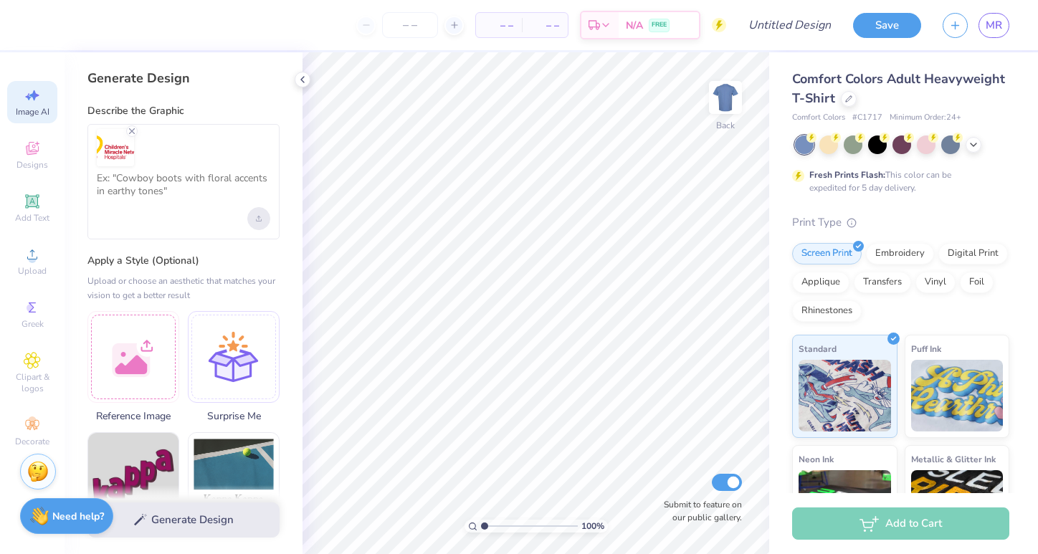
click at [255, 218] on div "Upload image" at bounding box center [258, 218] width 23 height 23
click at [128, 186] on textarea at bounding box center [184, 190] width 174 height 36
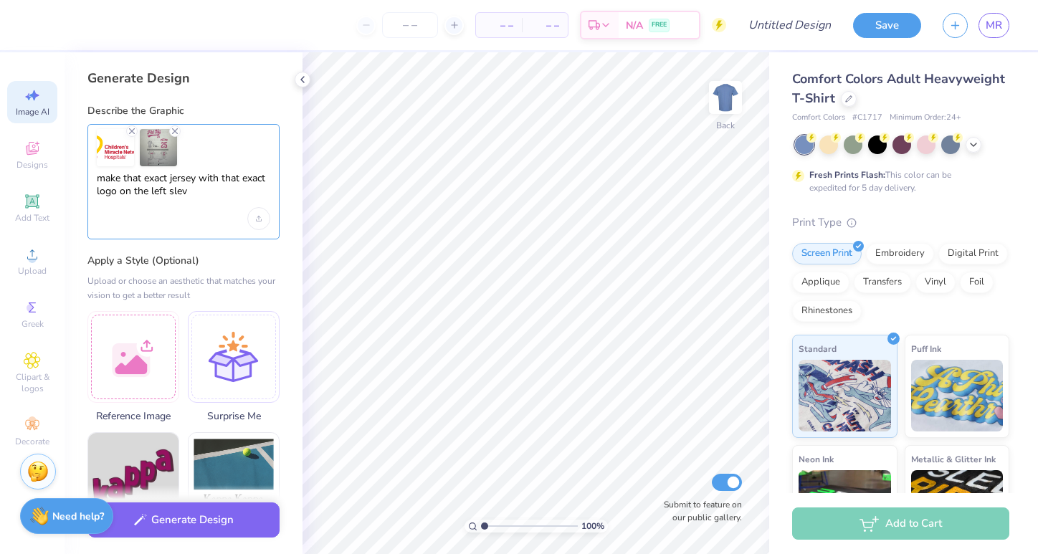
type textarea "make that exact jersey with that exact logo on the left sleve"
click at [196, 515] on button "Generate Design" at bounding box center [183, 516] width 192 height 35
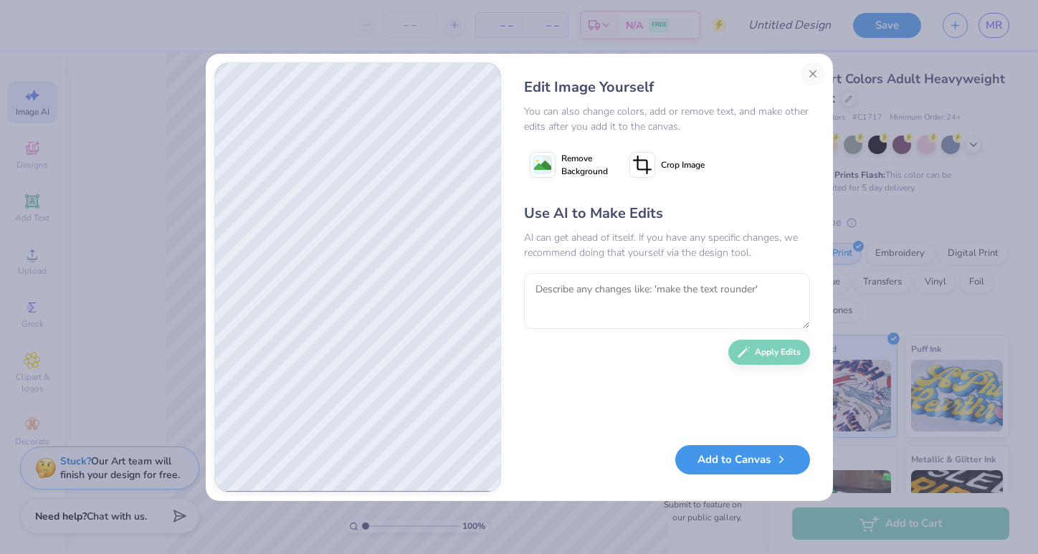
click at [761, 470] on button "Add to Canvas" at bounding box center [742, 459] width 135 height 29
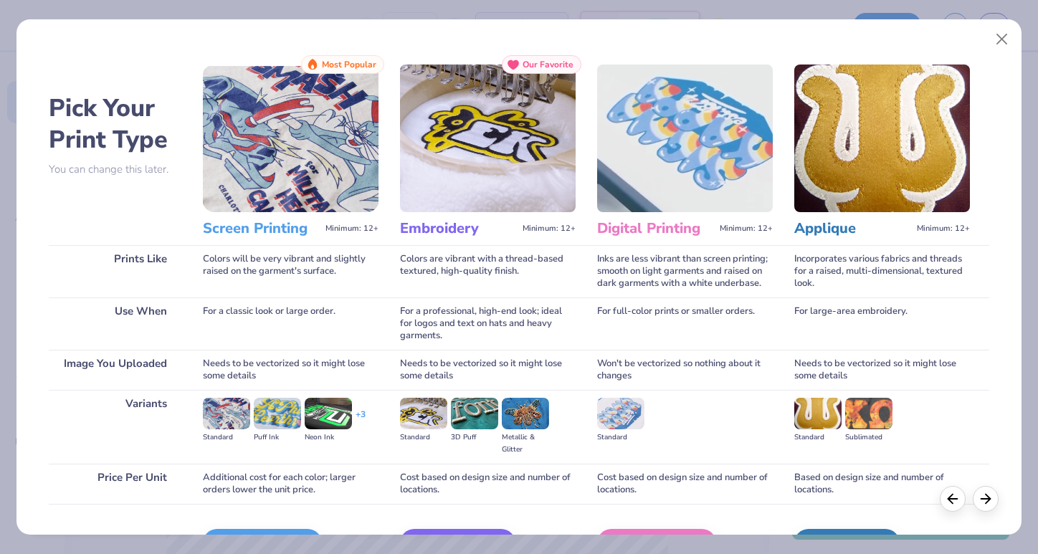
scroll to position [89, 0]
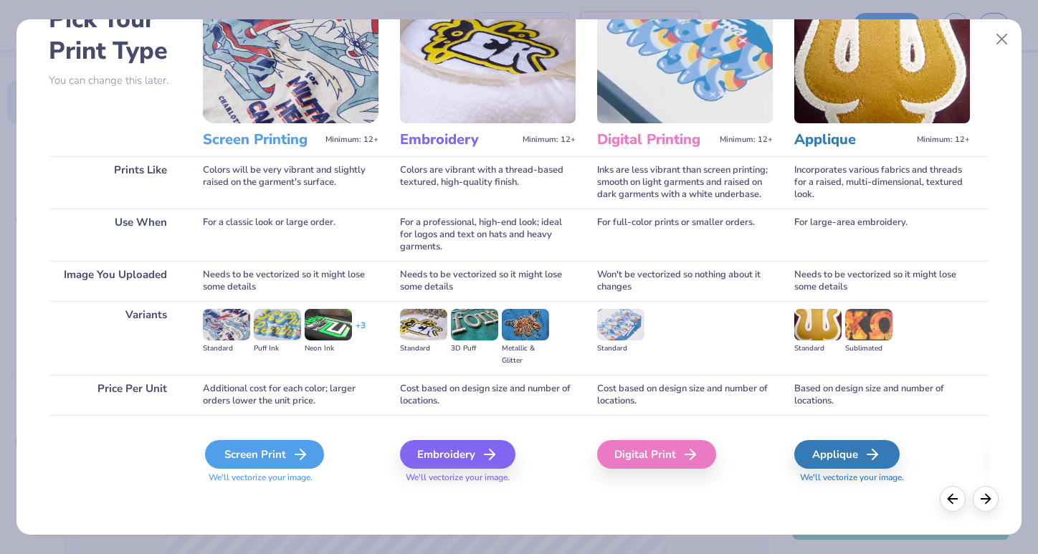
click at [237, 455] on div "Screen Print" at bounding box center [264, 454] width 119 height 29
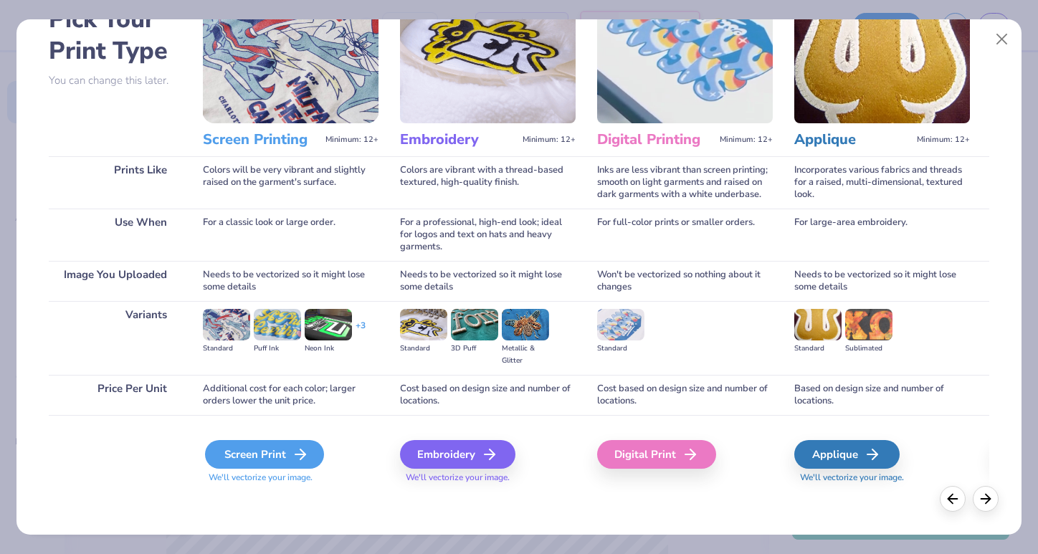
click at [237, 455] on div "Screen Print" at bounding box center [264, 454] width 119 height 29
click at [252, 479] on span "We'll vectorize your image." at bounding box center [291, 478] width 176 height 12
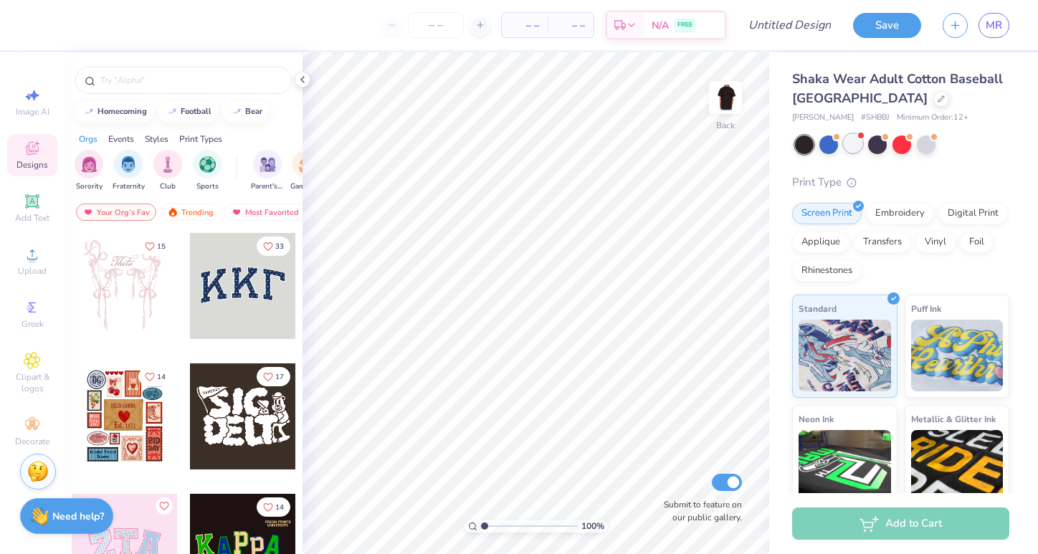
click at [856, 145] on div at bounding box center [853, 143] width 19 height 19
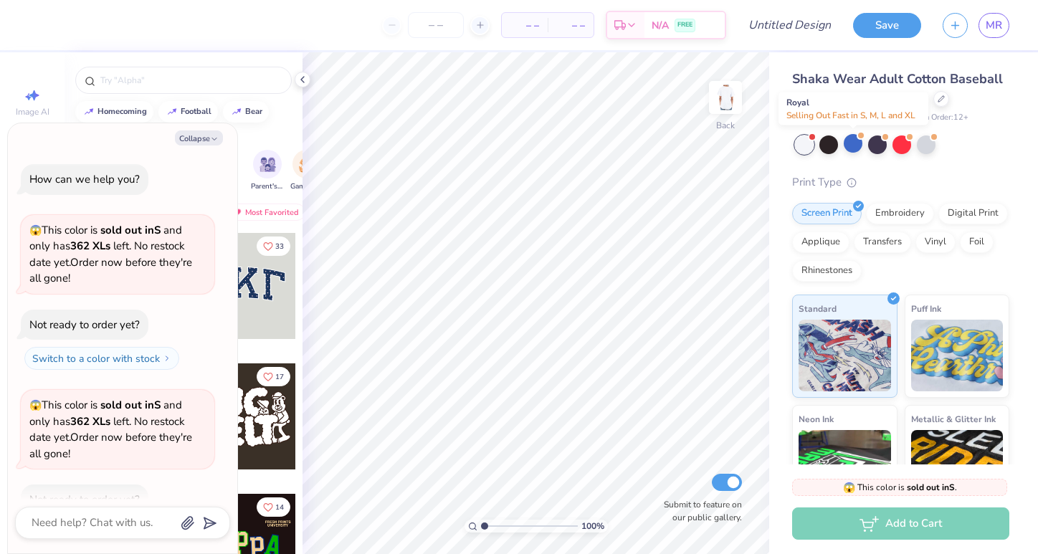
scroll to position [57, 0]
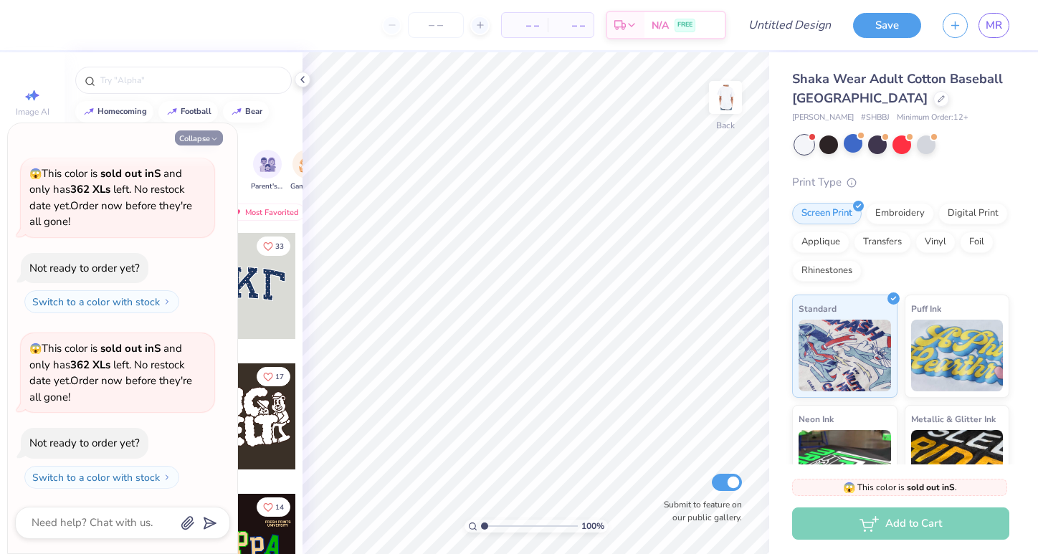
click at [206, 138] on button "Collapse" at bounding box center [199, 138] width 48 height 15
type textarea "x"
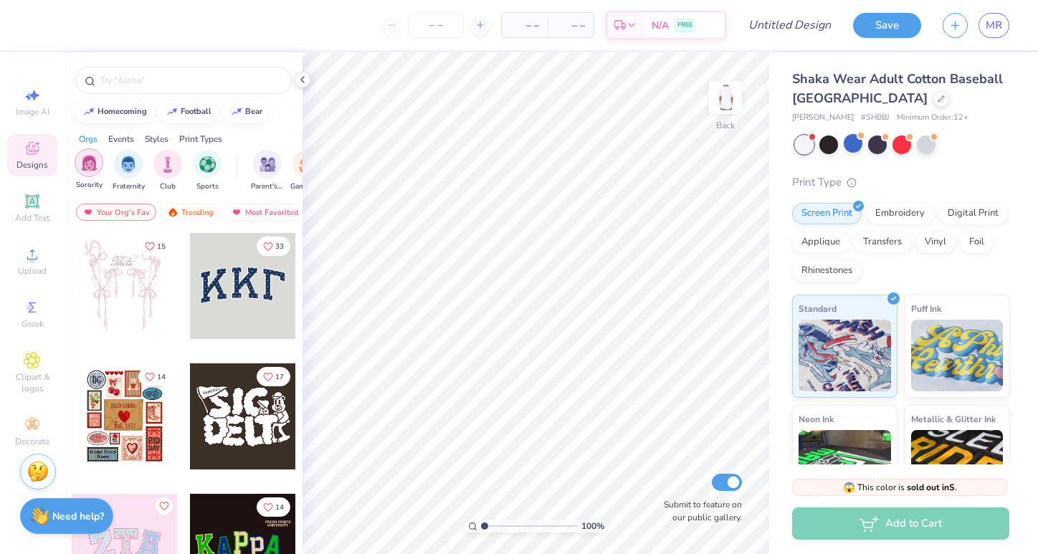
click at [93, 165] on img "filter for Sorority" at bounding box center [89, 163] width 16 height 16
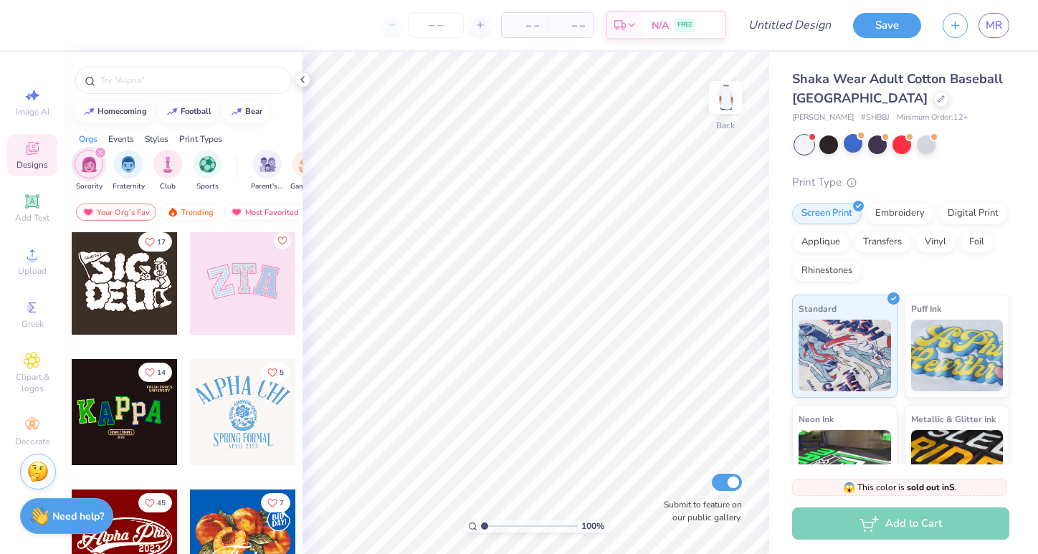
scroll to position [0, 0]
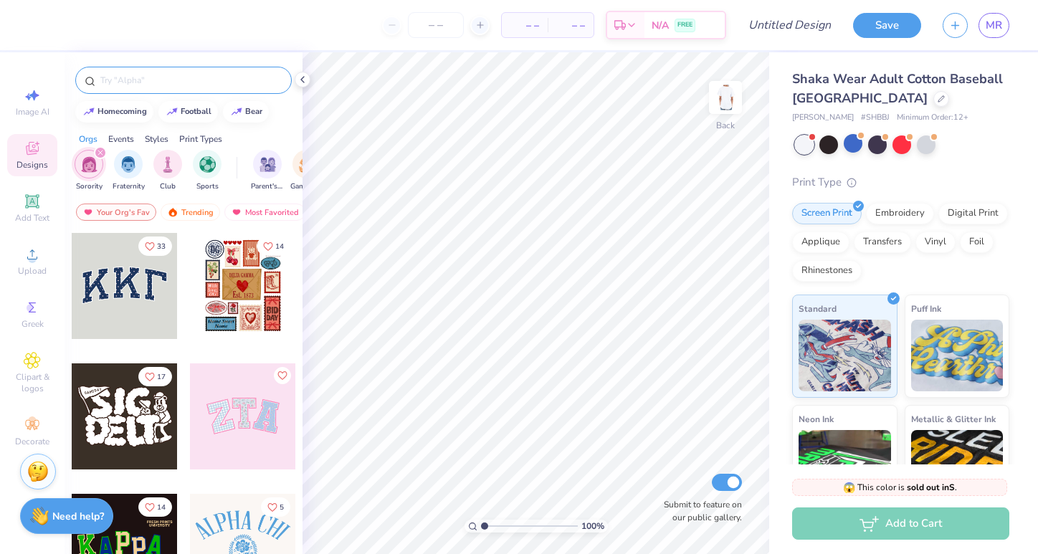
click at [165, 91] on div at bounding box center [183, 80] width 217 height 27
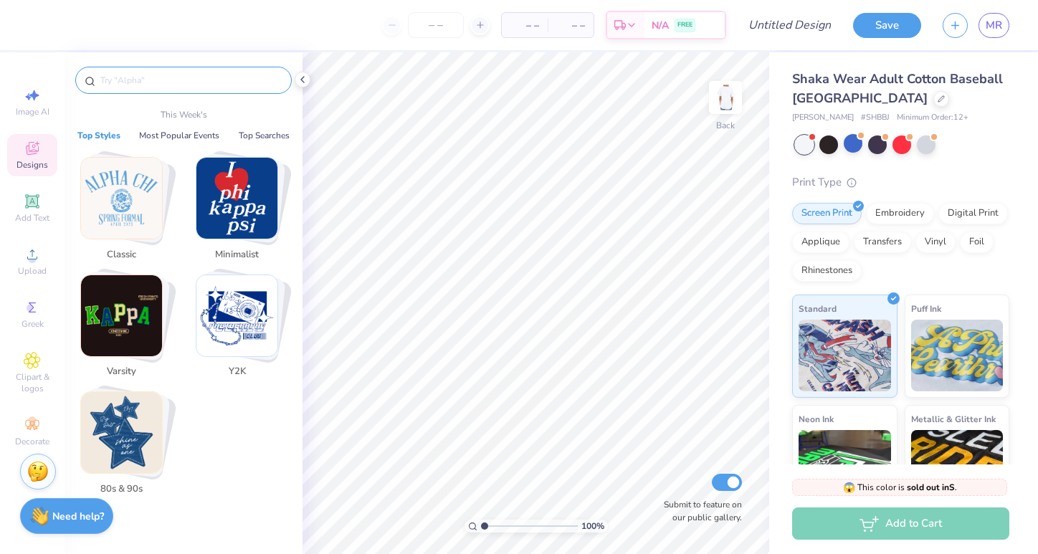
click at [158, 80] on input "text" at bounding box center [191, 80] width 184 height 14
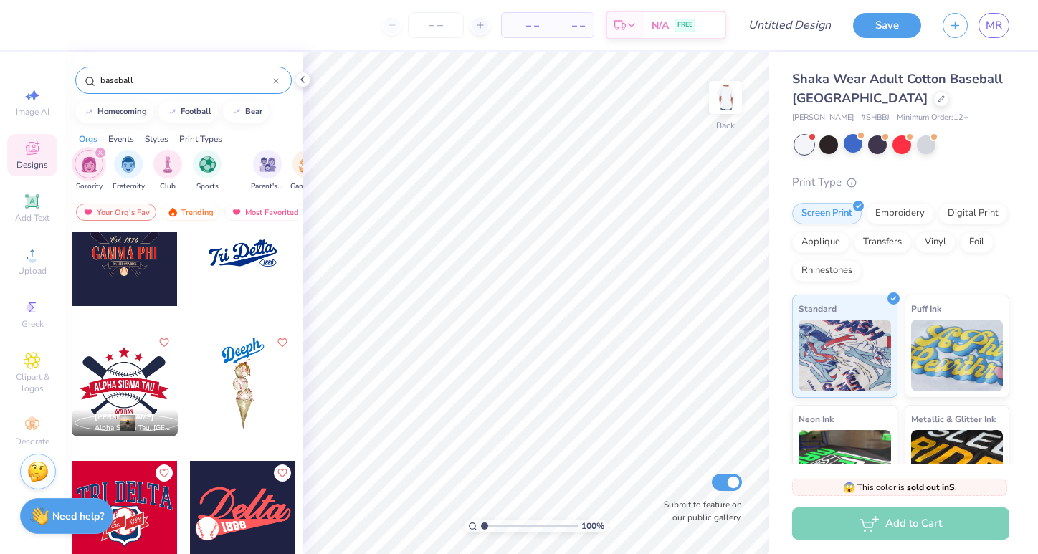
scroll to position [164, 0]
type input "baseball"
click at [247, 272] on div at bounding box center [243, 252] width 106 height 106
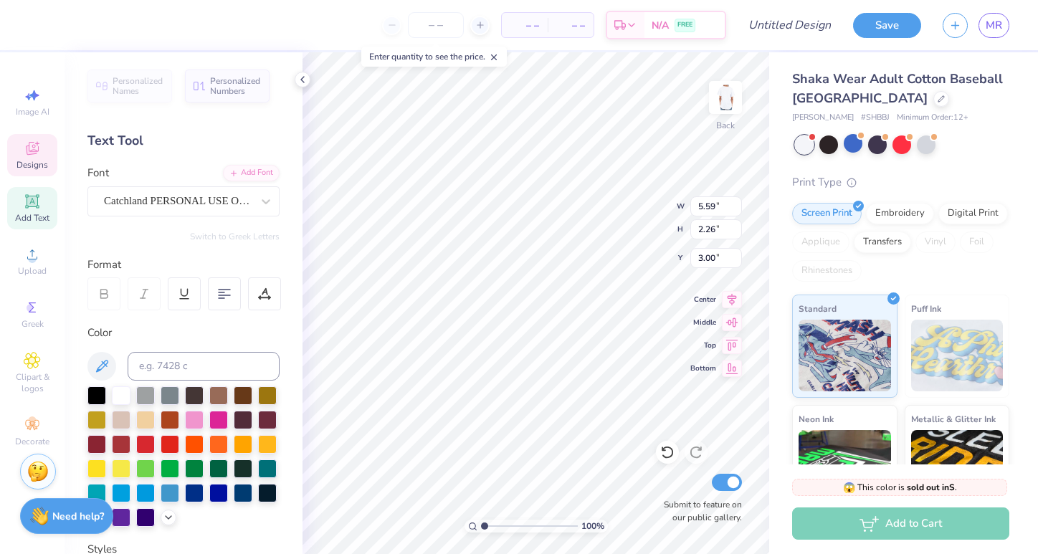
type textarea "T"
type textarea "Phi Mu"
click at [731, 298] on icon at bounding box center [732, 297] width 20 height 17
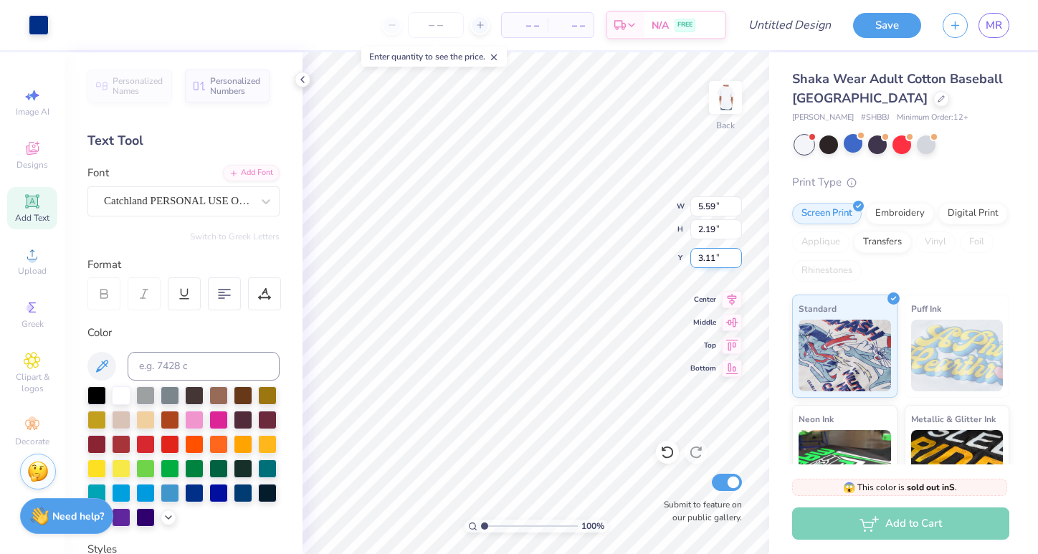
type input "7.88"
type input "8.42"
click at [33, 113] on span "Image AI" at bounding box center [33, 111] width 34 height 11
select select "4"
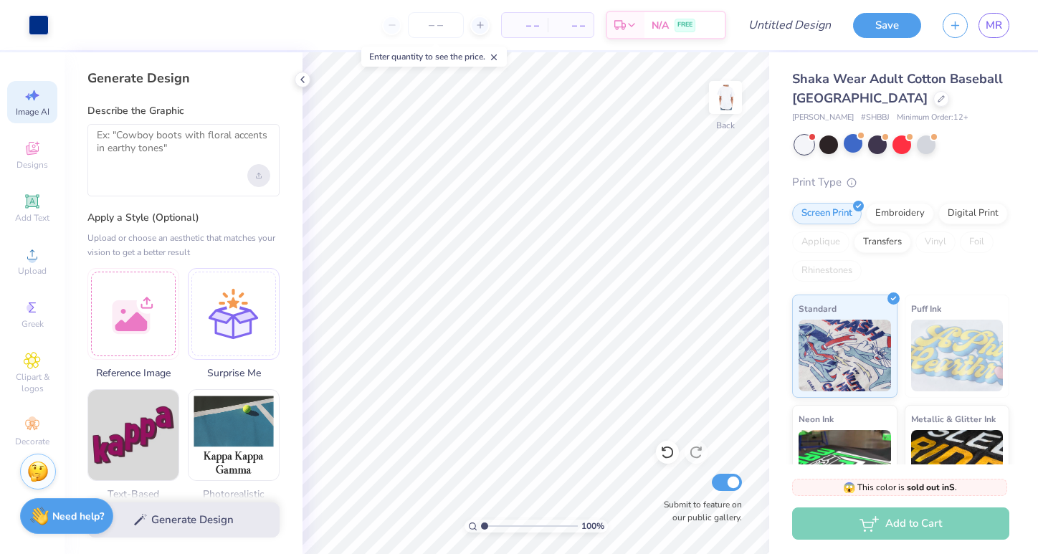
click at [252, 176] on div "Upload image" at bounding box center [258, 175] width 23 height 23
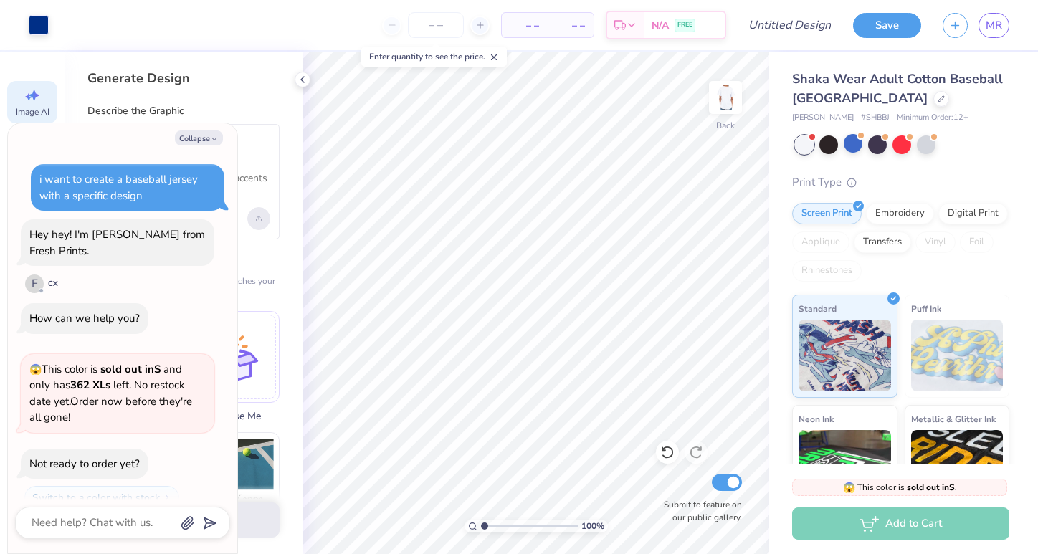
scroll to position [328, 0]
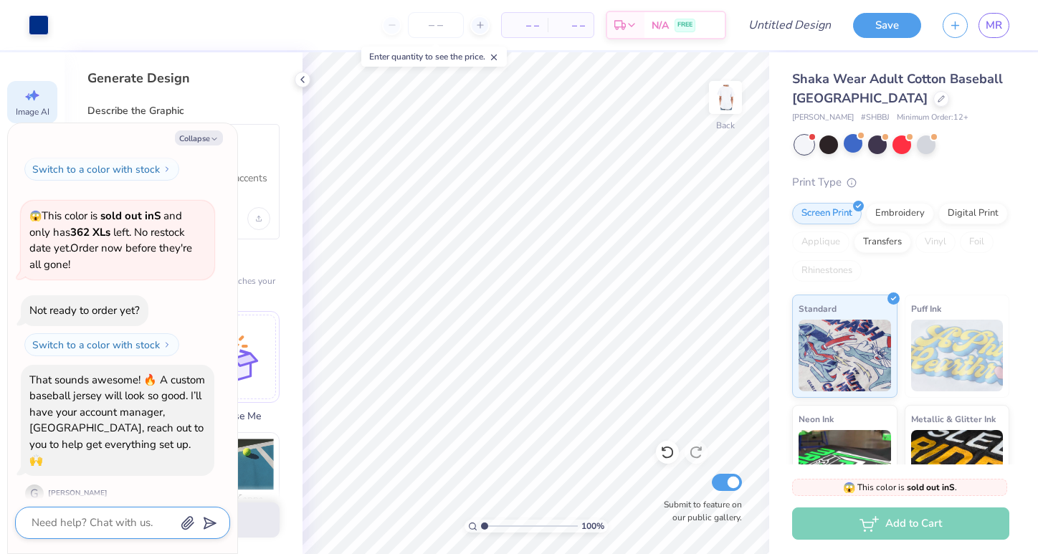
click at [119, 516] on textarea at bounding box center [103, 522] width 146 height 19
type textarea "x"
type textarea "s"
type textarea "x"
type textarea "so"
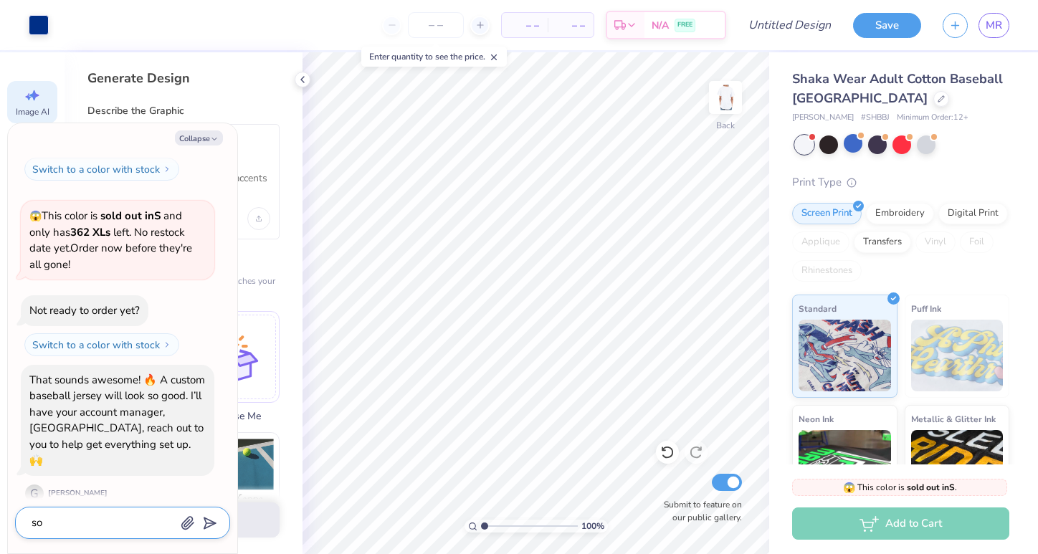
type textarea "x"
type textarea "sou"
type textarea "x"
type textarea "soun"
type textarea "x"
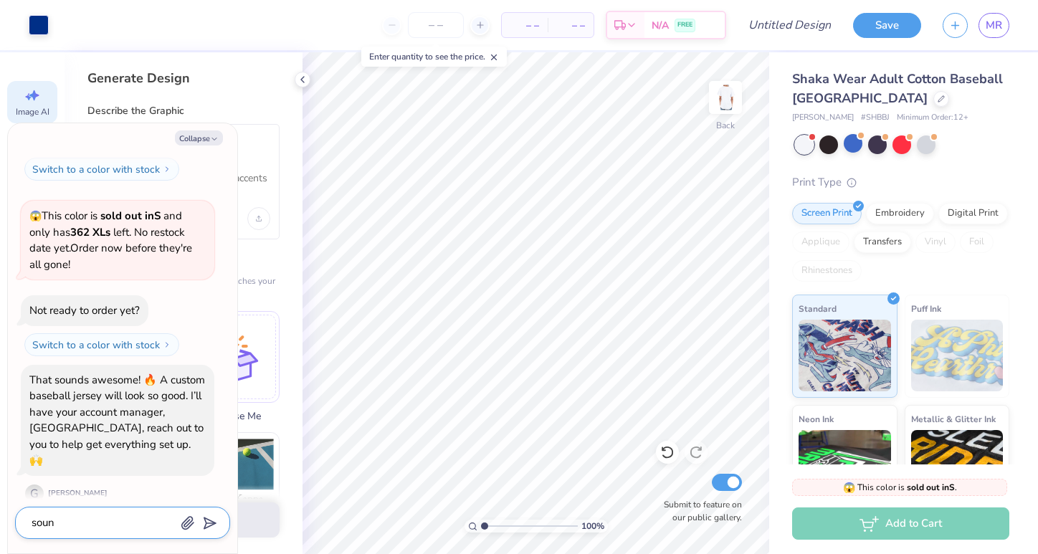
type textarea "sound"
type textarea "x"
type textarea "sounds"
type textarea "x"
type textarea "sounds"
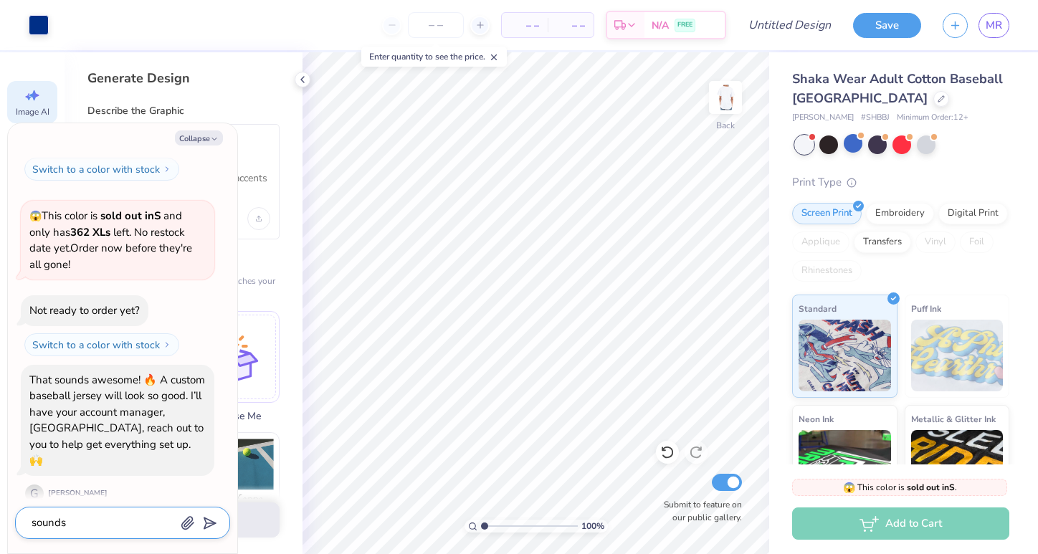
type textarea "x"
type textarea "sounds g"
type textarea "x"
type textarea "sounds go"
type textarea "x"
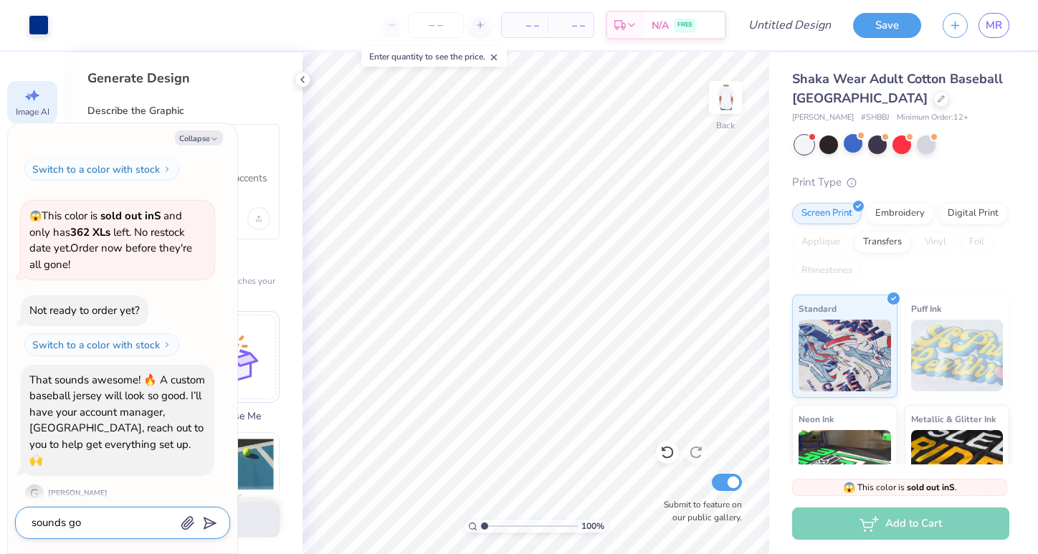
type textarea "sounds goo"
type textarea "x"
type textarea "sounds good"
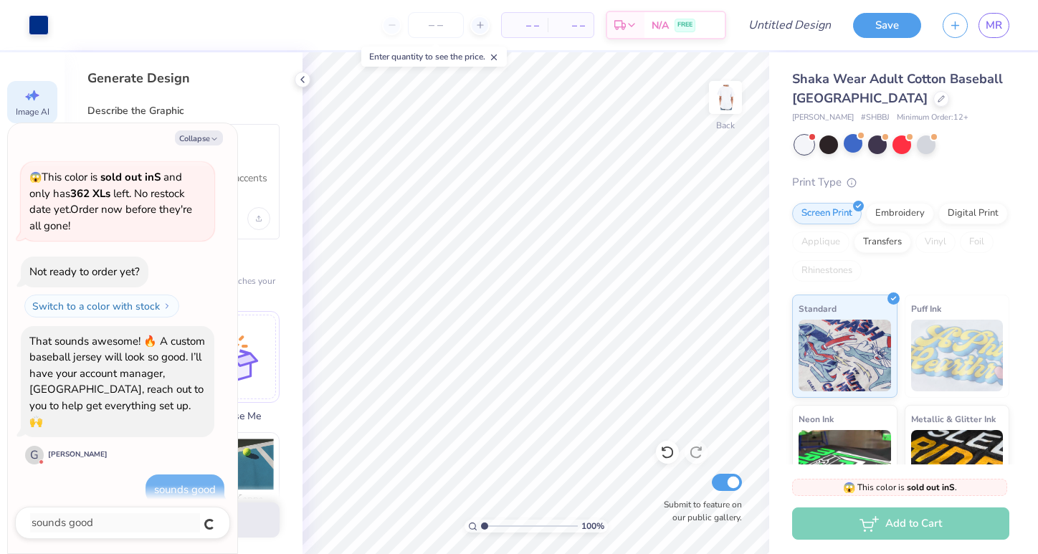
type textarea "x"
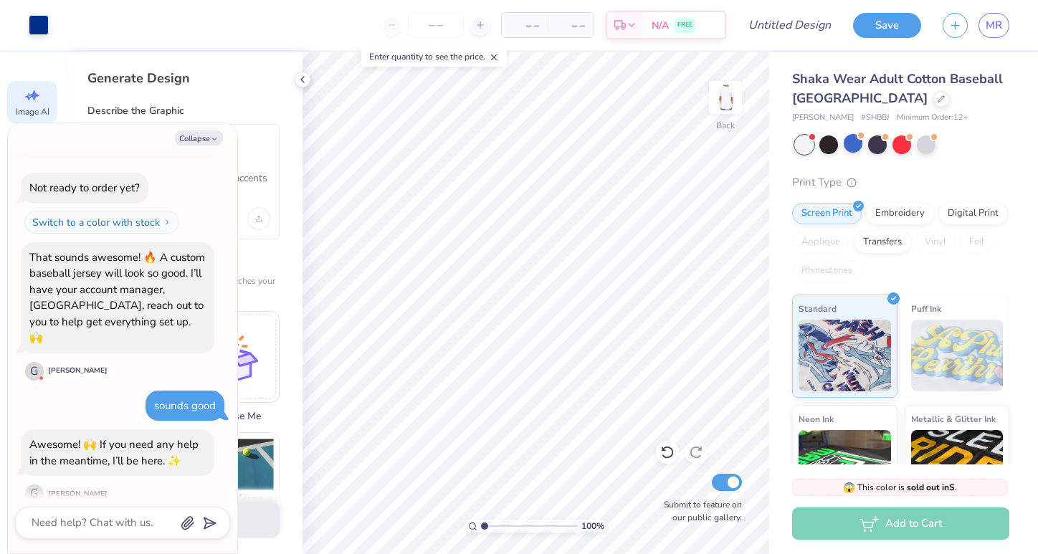
type textarea "x"
